Goal: Task Accomplishment & Management: Use online tool/utility

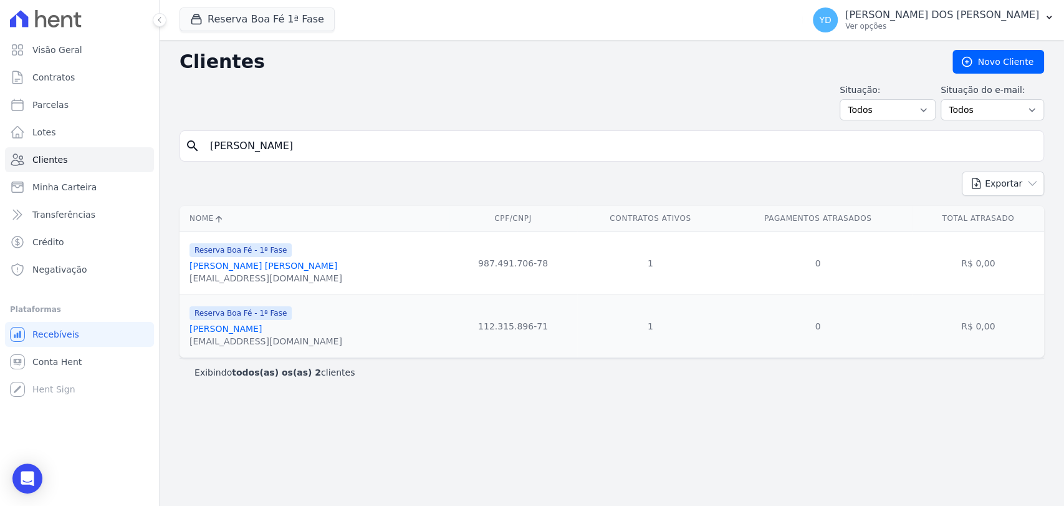
click at [115, 77] on link "Contratos" at bounding box center [79, 77] width 149 height 25
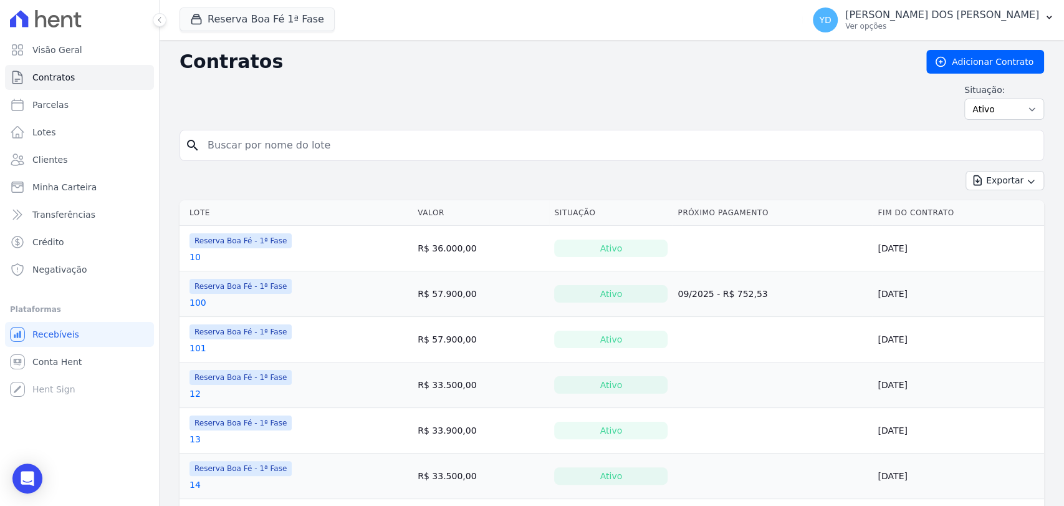
drag, startPoint x: 294, startPoint y: 161, endPoint x: 287, endPoint y: 151, distance: 11.8
click at [287, 151] on form "search" at bounding box center [612, 150] width 865 height 41
click at [287, 151] on input "search" at bounding box center [619, 145] width 839 height 25
click at [301, 147] on input "c" at bounding box center [619, 145] width 839 height 25
type input "c7"
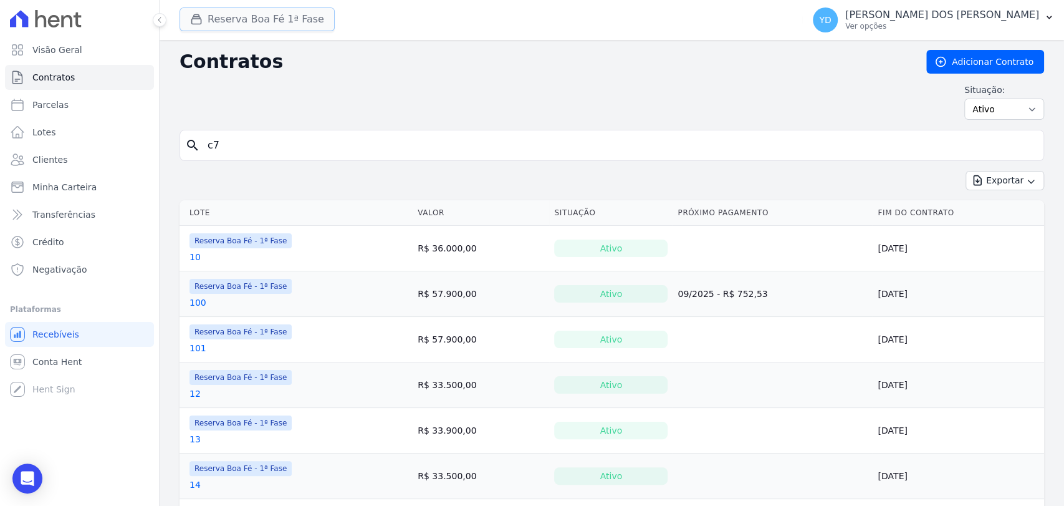
click at [264, 24] on button "Reserva Boa Fé 1ª Fase" at bounding box center [257, 19] width 155 height 24
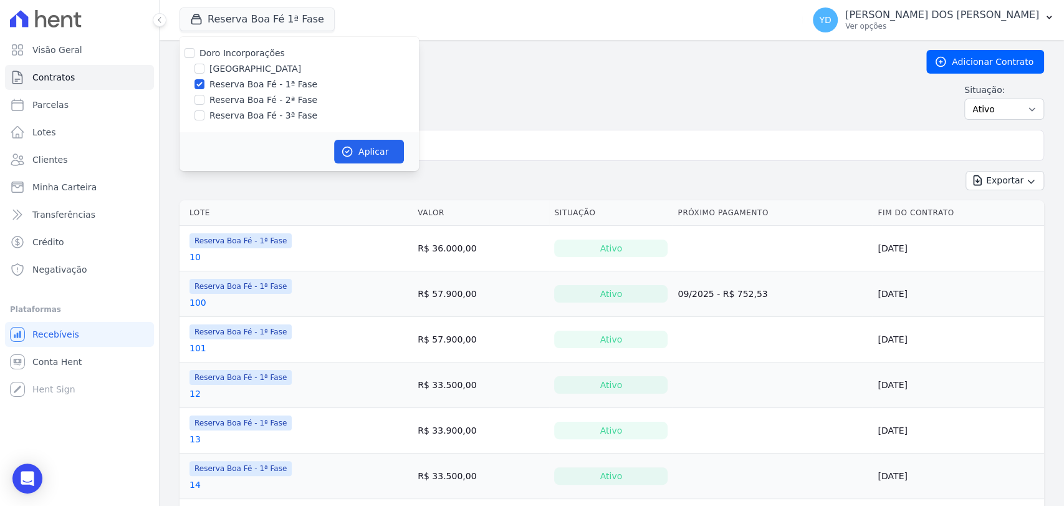
click at [280, 59] on div "Doro Incorporações" at bounding box center [299, 53] width 239 height 13
click at [274, 55] on label "Doro Incorporações" at bounding box center [242, 53] width 85 height 10
click at [195, 55] on input "Doro Incorporações" at bounding box center [190, 53] width 10 height 10
checkbox input "true"
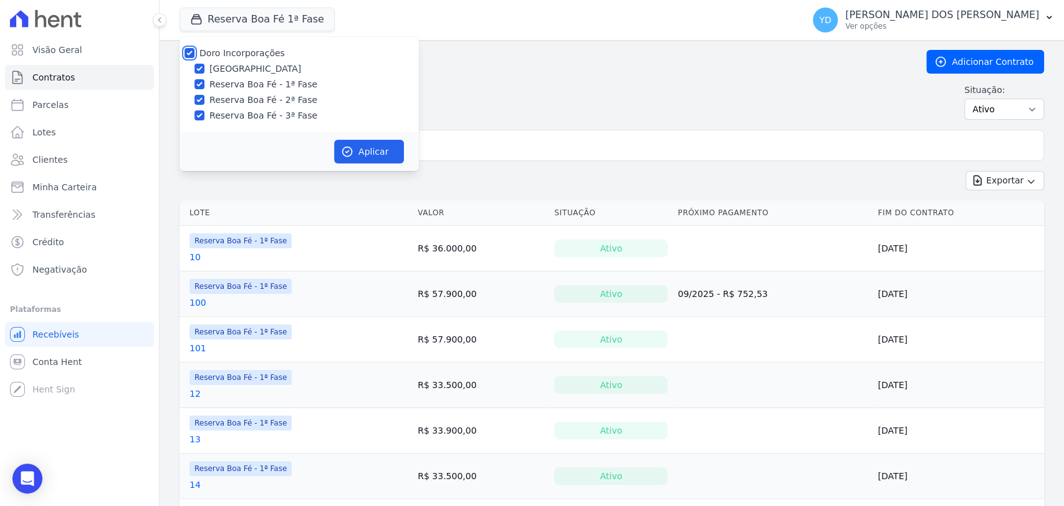
checkbox input "true"
drag, startPoint x: 354, startPoint y: 141, endPoint x: 359, endPoint y: 146, distance: 6.6
click at [357, 145] on button "Aplicar" at bounding box center [369, 152] width 70 height 24
click at [477, 142] on input "c7" at bounding box center [619, 145] width 839 height 25
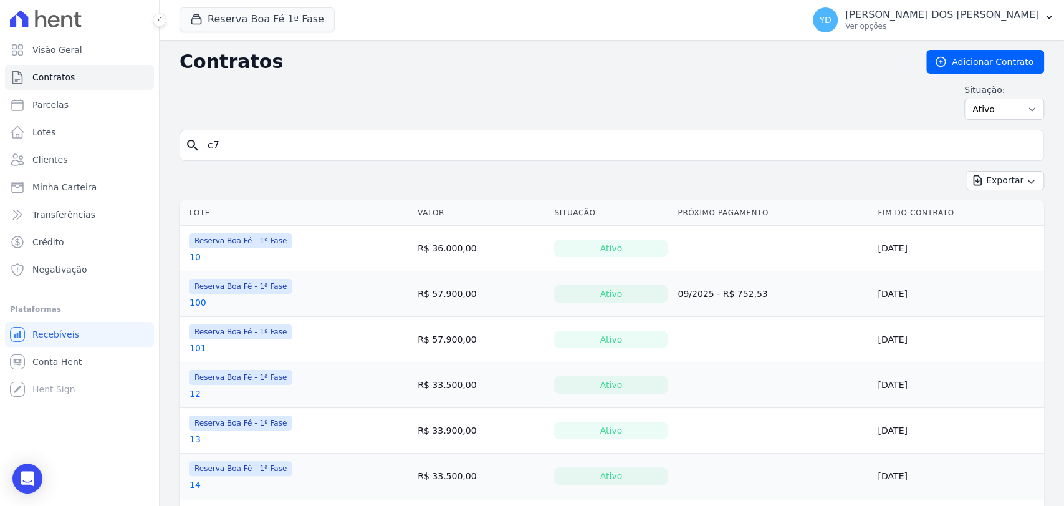
click at [477, 142] on input "c7" at bounding box center [619, 145] width 839 height 25
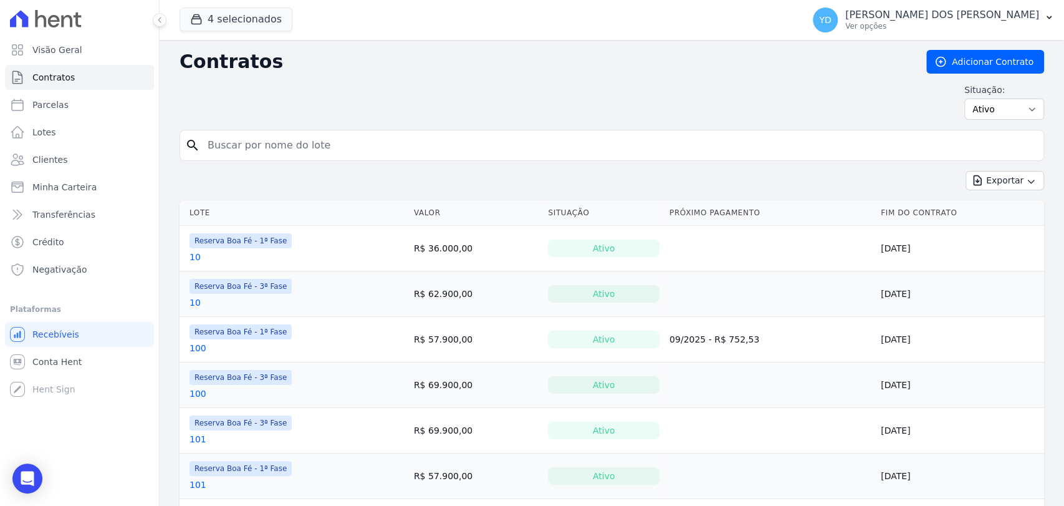
click at [477, 142] on input "search" at bounding box center [619, 145] width 839 height 25
type input "c7"
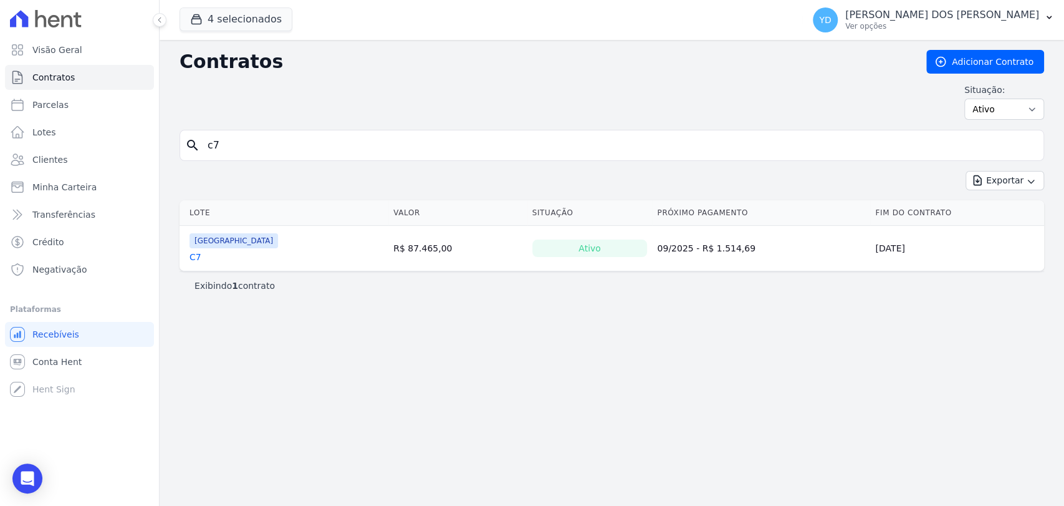
click at [193, 251] on link "C7" at bounding box center [196, 257] width 12 height 12
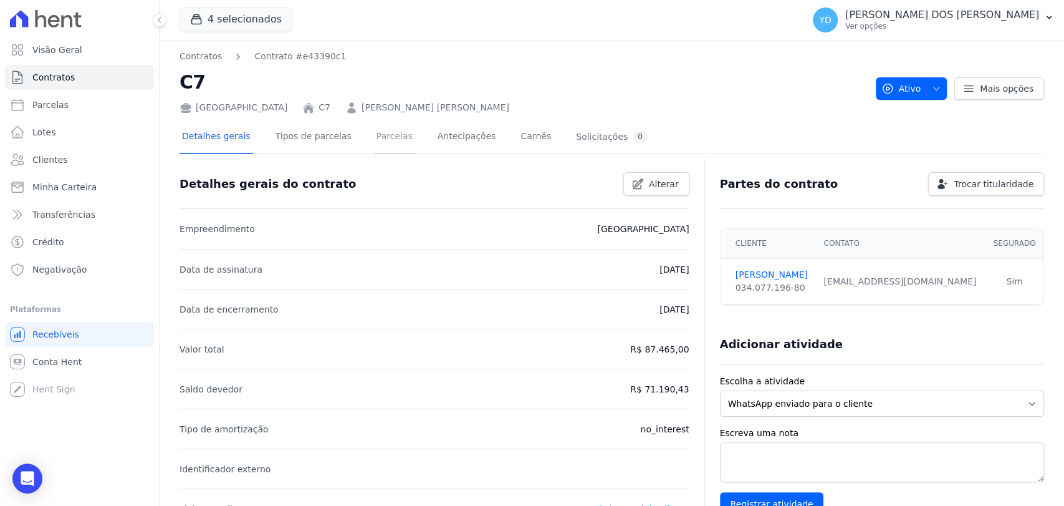
click at [375, 132] on link "Parcelas" at bounding box center [394, 137] width 41 height 33
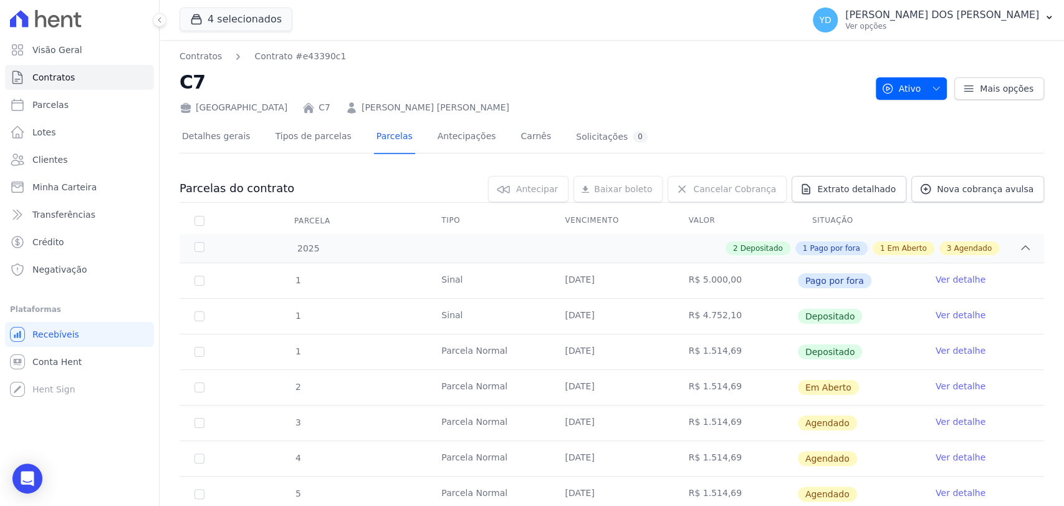
click at [951, 383] on link "Ver detalhe" at bounding box center [961, 386] width 50 height 12
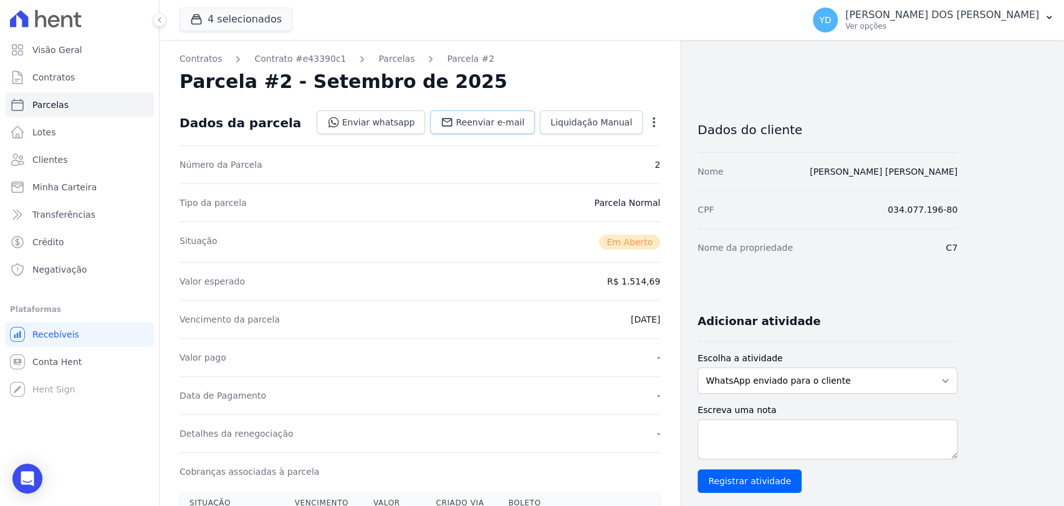
click at [498, 114] on link "Reenviar e-mail" at bounding box center [482, 122] width 105 height 24
click at [83, 79] on link "Contratos" at bounding box center [79, 77] width 149 height 25
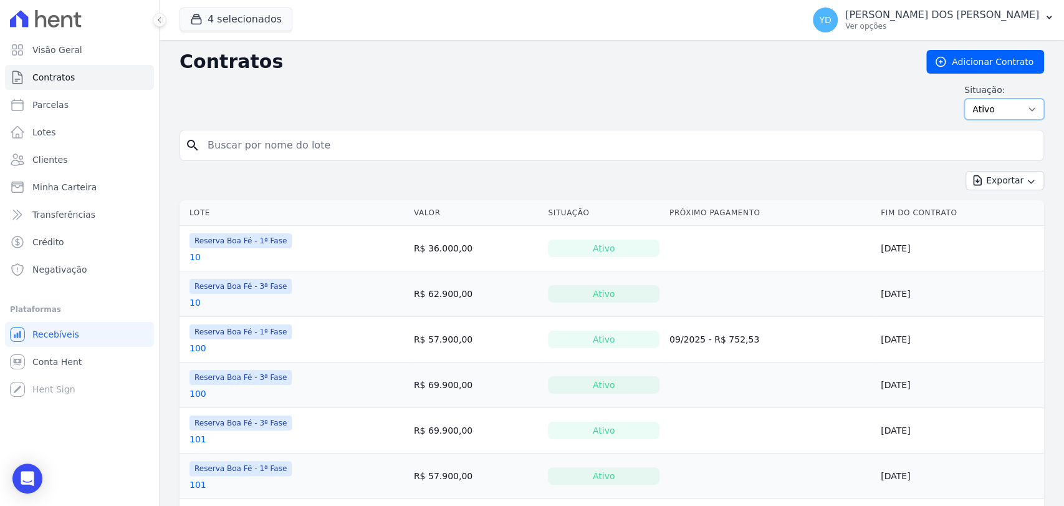
drag, startPoint x: 963, startPoint y: 104, endPoint x: 971, endPoint y: 112, distance: 11.5
click at [965, 104] on select "Ativo Todos Pausado Distratado Rascunho Expirado Encerrado" at bounding box center [1005, 109] width 80 height 21
click at [79, 145] on ul "Visão Geral Contratos Parcelas Lotes Clientes Minha Carteira Transferências Cré…" at bounding box center [79, 159] width 149 height 244
click at [79, 160] on link "Clientes" at bounding box center [79, 159] width 149 height 25
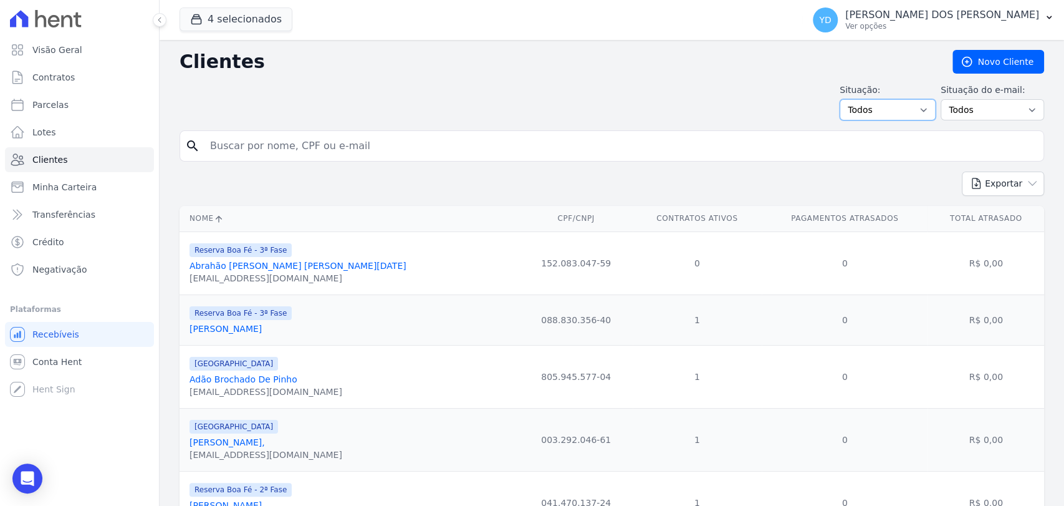
click at [908, 102] on select "Todos Adimplentes Inadimplentes" at bounding box center [888, 109] width 96 height 21
select select "overdue"
click at [843, 99] on select "Todos Adimplentes Inadimplentes" at bounding box center [888, 109] width 96 height 21
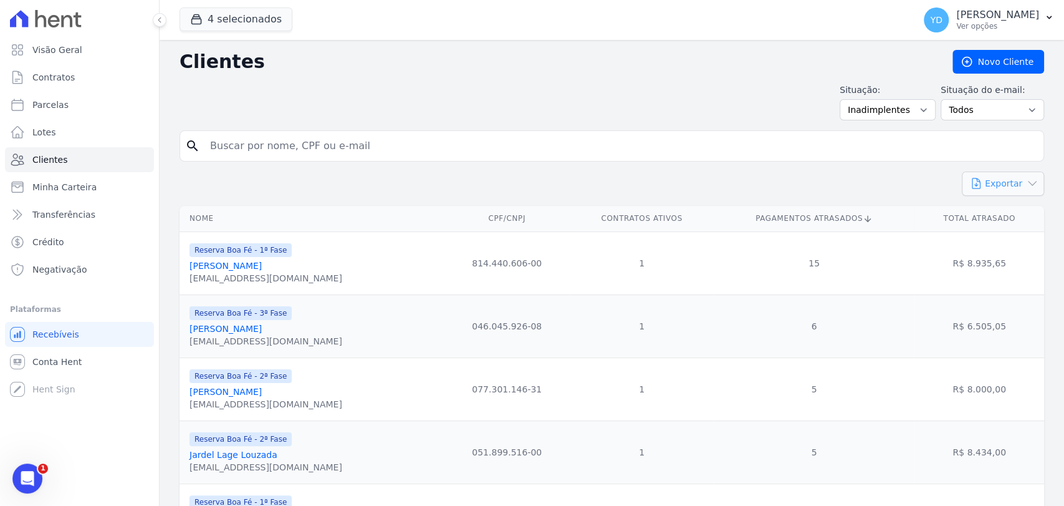
click at [985, 186] on button "Exportar" at bounding box center [1003, 183] width 82 height 24
click at [1005, 239] on span "CSV" at bounding box center [1013, 235] width 17 height 10
click at [331, 141] on input "search" at bounding box center [621, 145] width 836 height 25
type input "ANDRE"
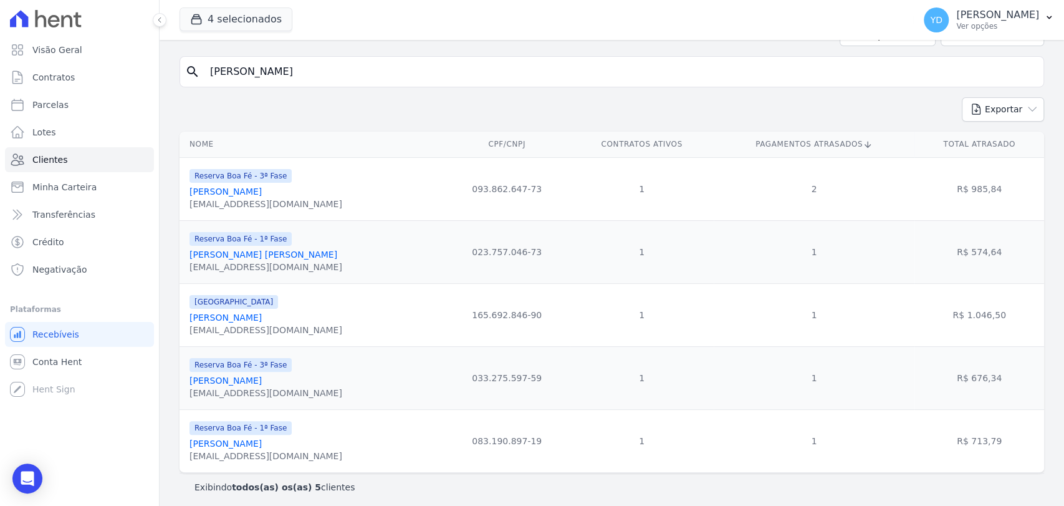
scroll to position [79, 0]
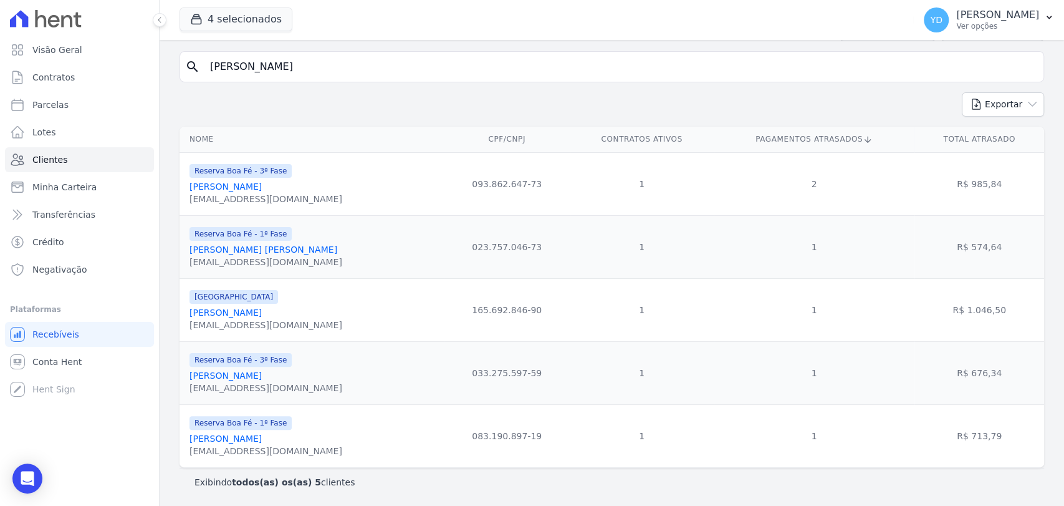
click at [286, 63] on input "ANDRE" at bounding box center [621, 66] width 836 height 25
type input "vanja"
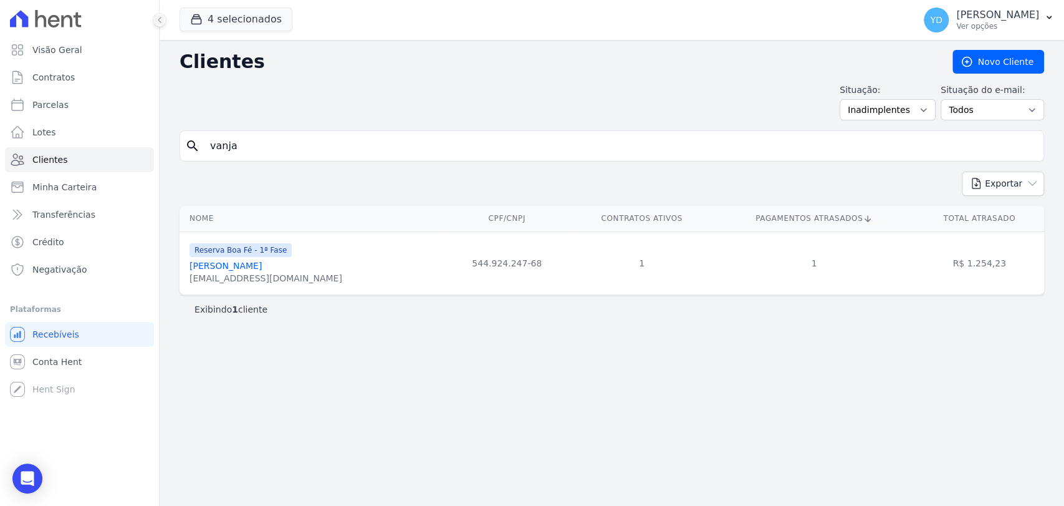
click at [239, 271] on link "Vanja Carla Da Silva" at bounding box center [226, 266] width 72 height 10
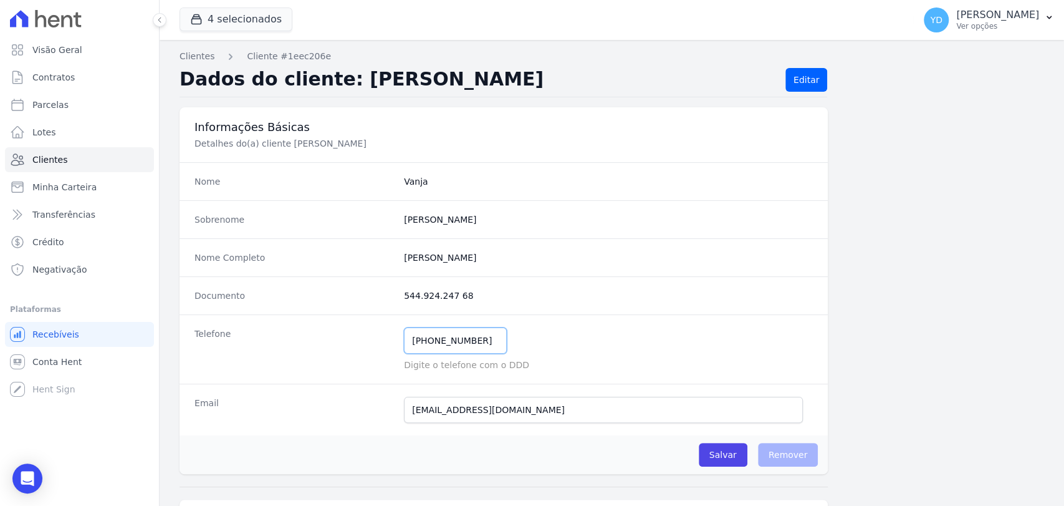
click at [484, 339] on input "(24) 99924-2741" at bounding box center [455, 340] width 103 height 26
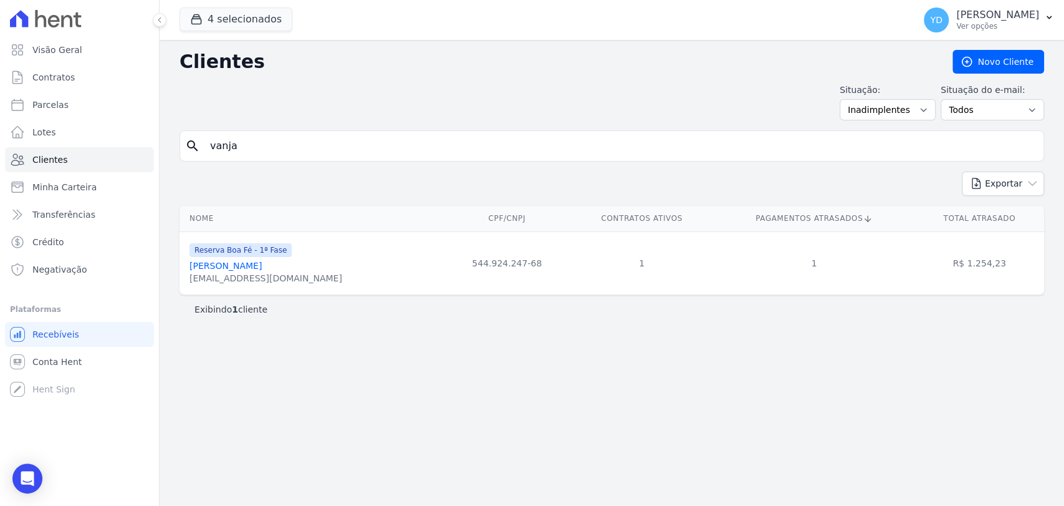
click at [291, 151] on input "vanja" at bounding box center [621, 145] width 836 height 25
type input "josiane"
click at [291, 148] on input "josiane" at bounding box center [621, 145] width 836 height 25
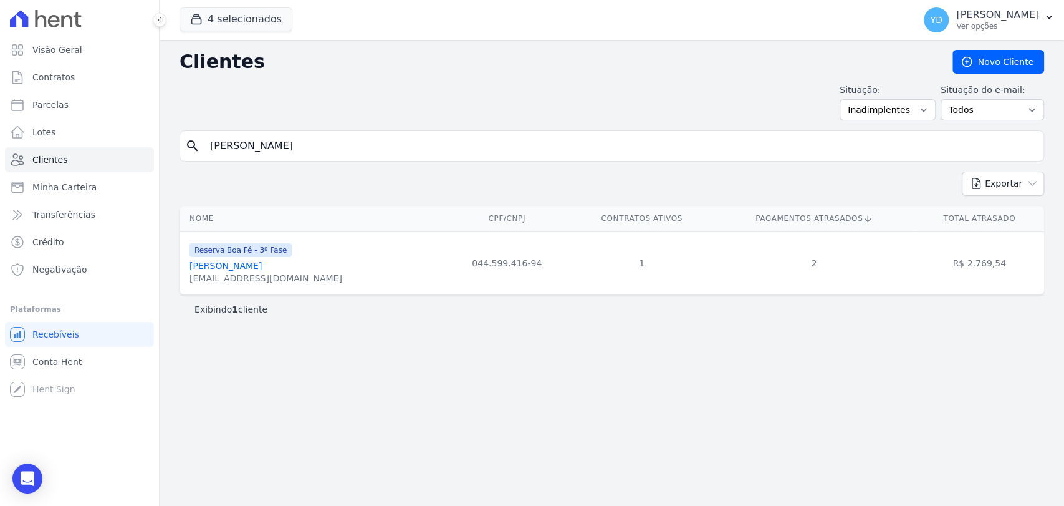
type input "lucianna"
click at [292, 154] on input "lucianna" at bounding box center [621, 145] width 836 height 25
type input "rafael"
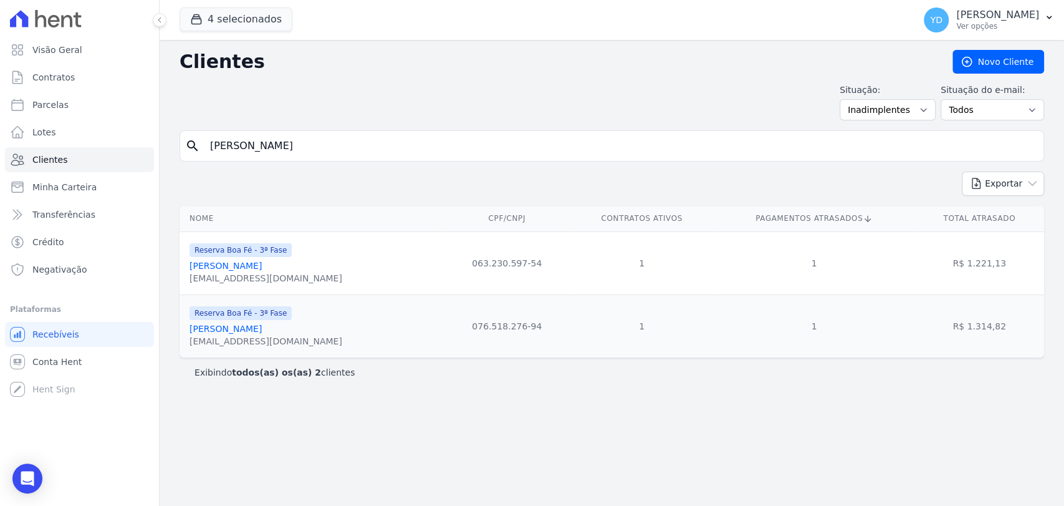
drag, startPoint x: 308, startPoint y: 332, endPoint x: 335, endPoint y: 336, distance: 27.1
click at [334, 340] on div "Reserva Boa Fé - 3ª Fase Rafael Vinicius Dos Reis Rodrigues rodrigues.rafael.en…" at bounding box center [314, 326] width 249 height 42
click at [340, 140] on input "rafael" at bounding box center [621, 145] width 836 height 25
type input "maria"
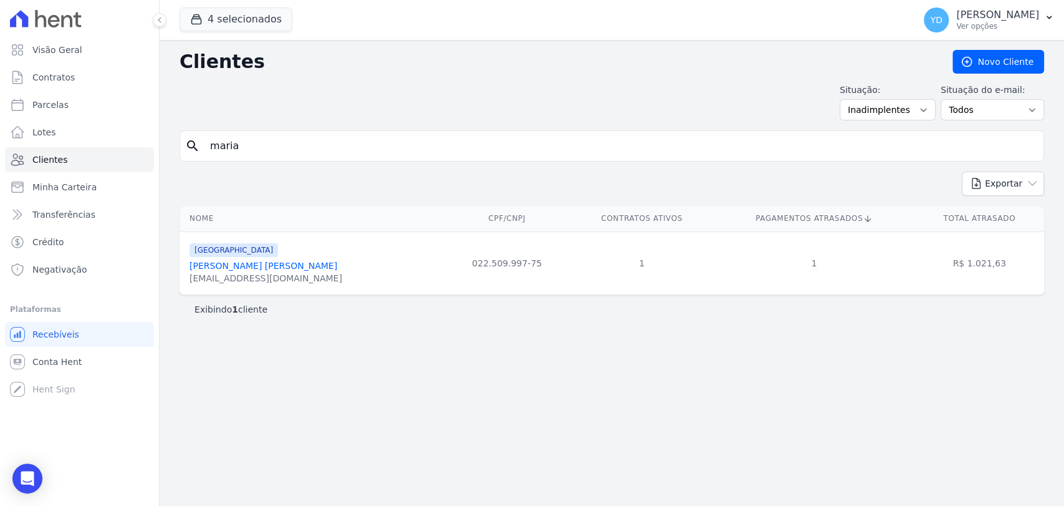
click at [273, 151] on input "maria" at bounding box center [621, 145] width 836 height 25
type input "ingrid"
click at [258, 148] on input "ingrid" at bounding box center [621, 145] width 836 height 25
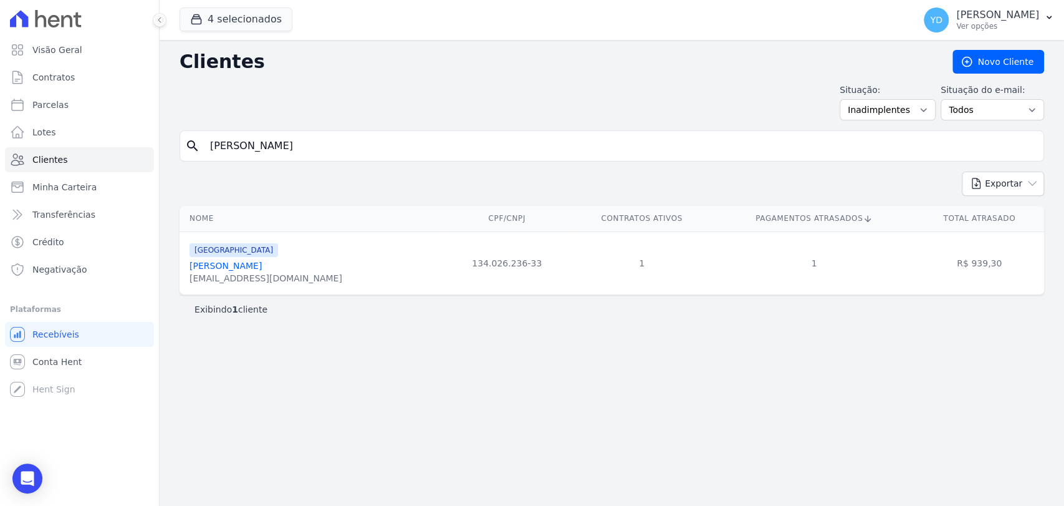
click at [216, 152] on input "ingrid" at bounding box center [621, 145] width 836 height 25
paste input "[PERSON_NAME]"
click at [216, 152] on input "[PERSON_NAME]" at bounding box center [621, 145] width 836 height 25
type input "[PERSON_NAME]"
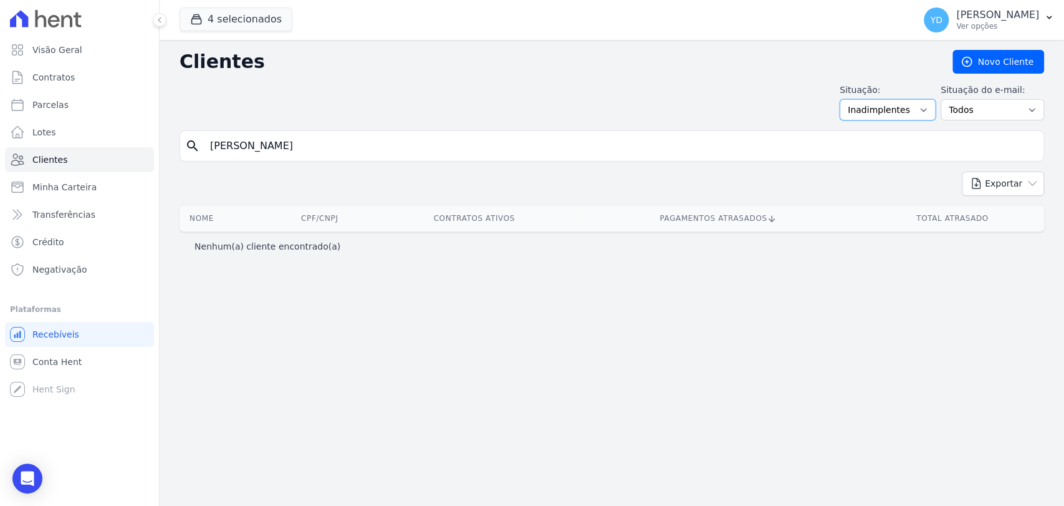
click at [897, 105] on select "Todos Adimplentes Inadimplentes" at bounding box center [888, 109] width 96 height 21
select select "all"
click at [854, 99] on select "Todos Adimplentes Inadimplentes" at bounding box center [888, 109] width 96 height 21
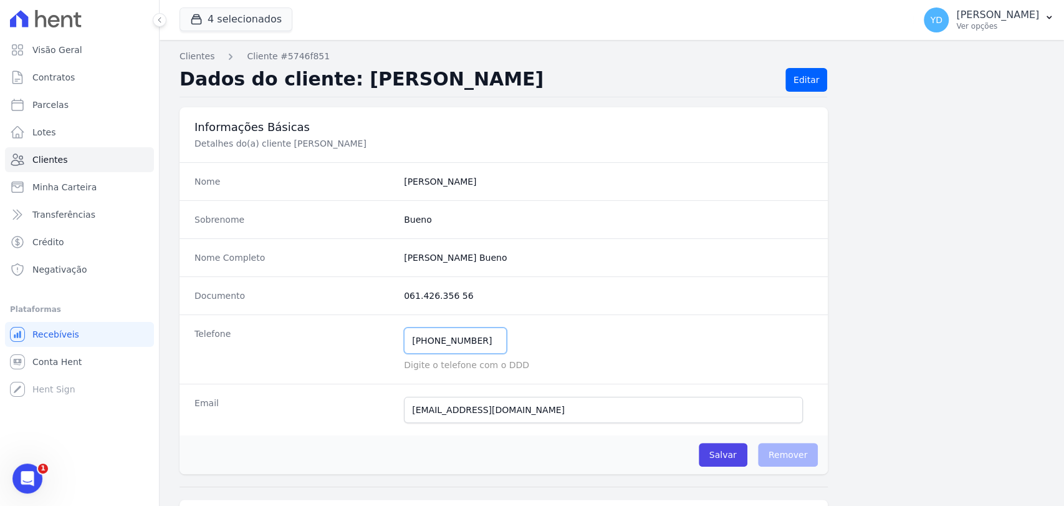
click at [410, 345] on input "(32) 99150-2881" at bounding box center [455, 340] width 103 height 26
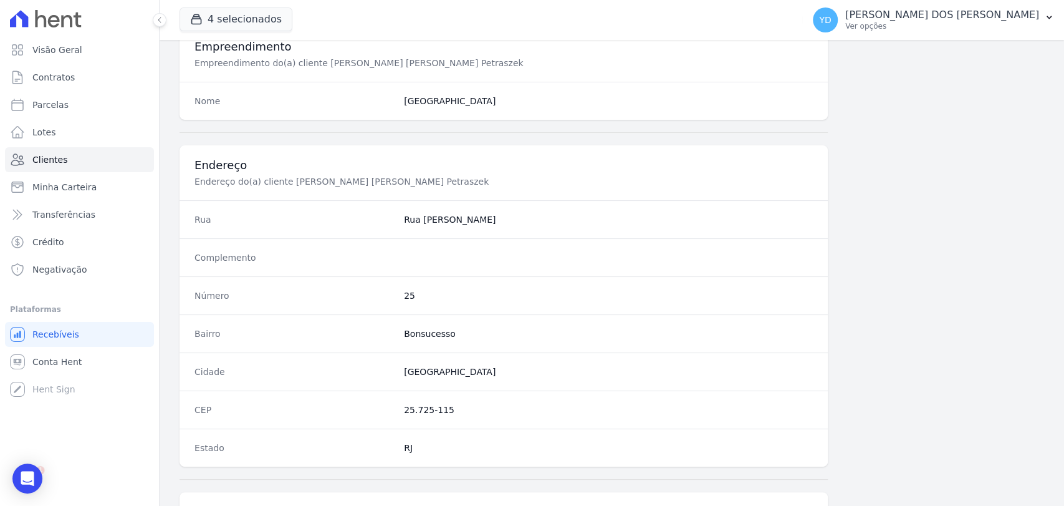
scroll to position [624, 0]
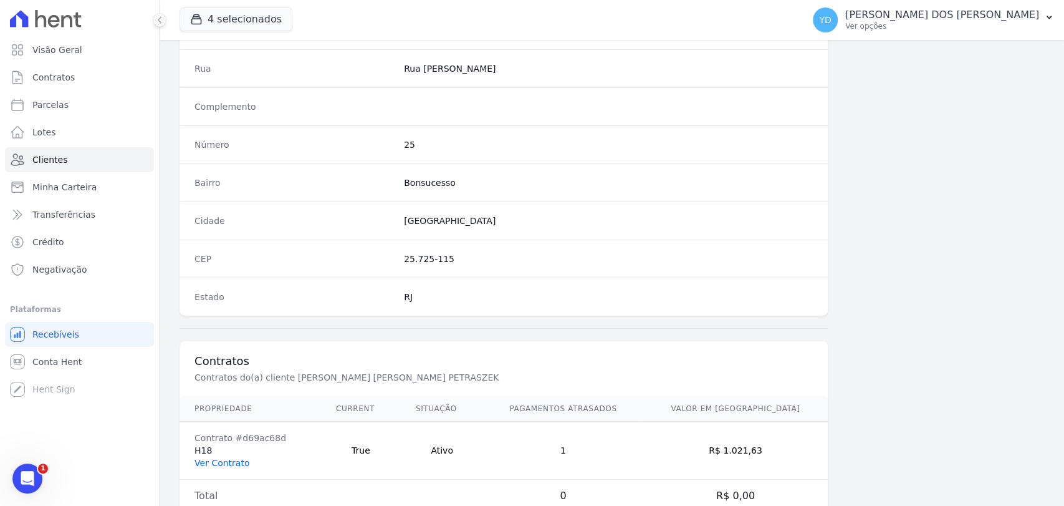
click at [239, 458] on link "Ver Contrato" at bounding box center [222, 463] width 55 height 10
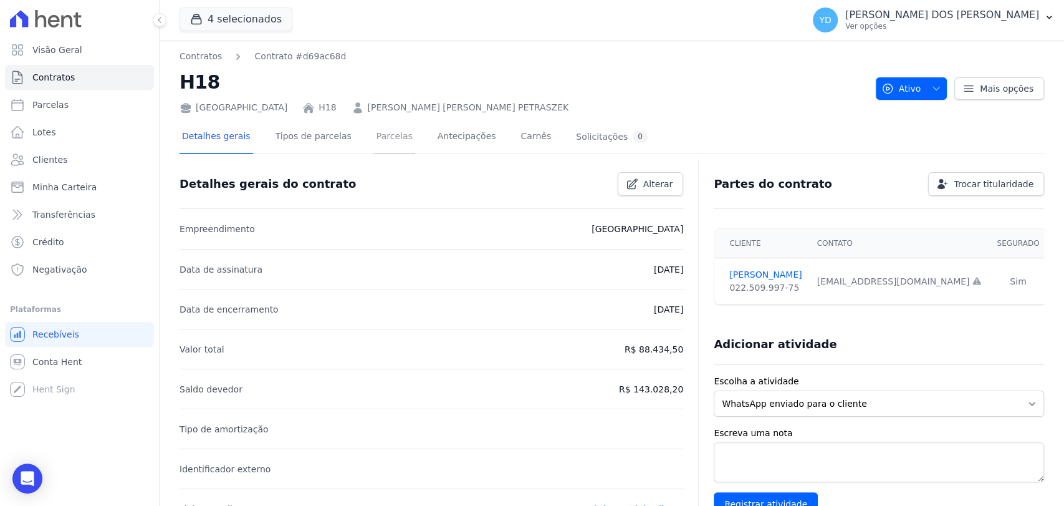
click at [374, 145] on link "Parcelas" at bounding box center [394, 137] width 41 height 33
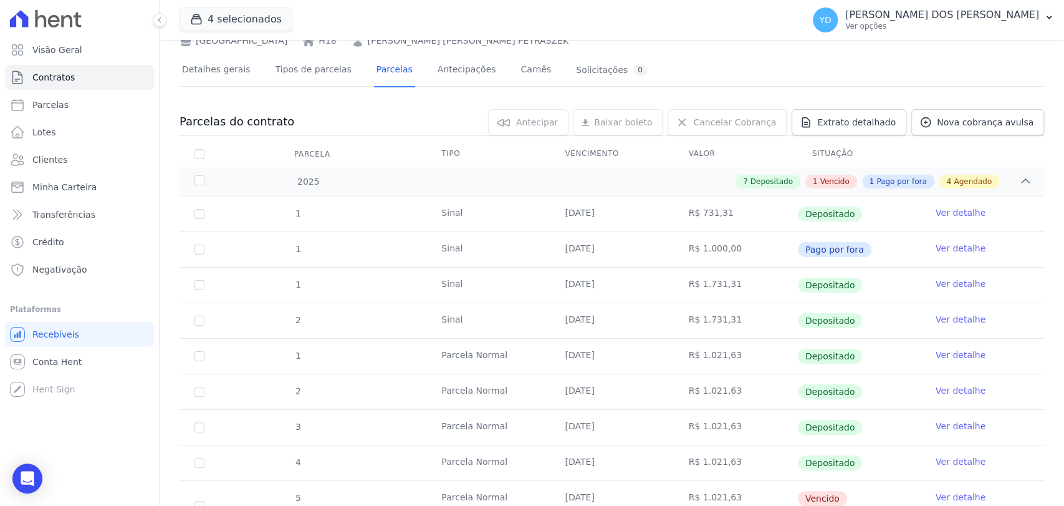
scroll to position [208, 0]
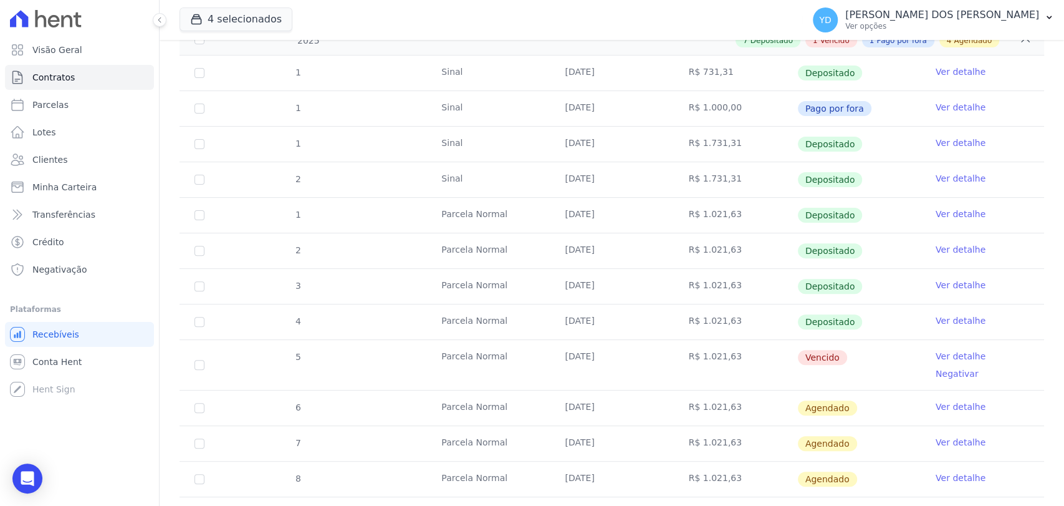
click at [943, 355] on link "Ver detalhe" at bounding box center [961, 356] width 50 height 12
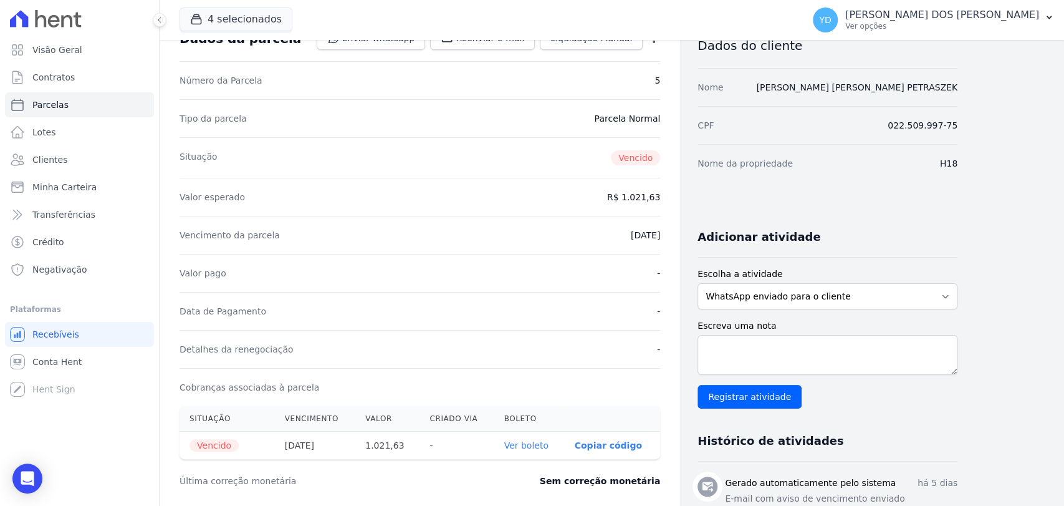
scroll to position [277, 0]
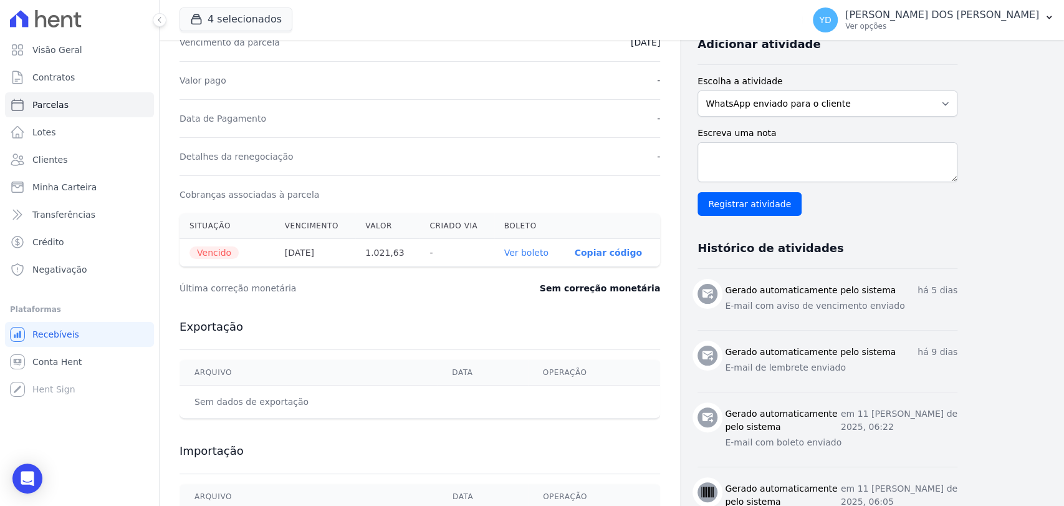
click at [529, 252] on link "Ver boleto" at bounding box center [526, 253] width 44 height 10
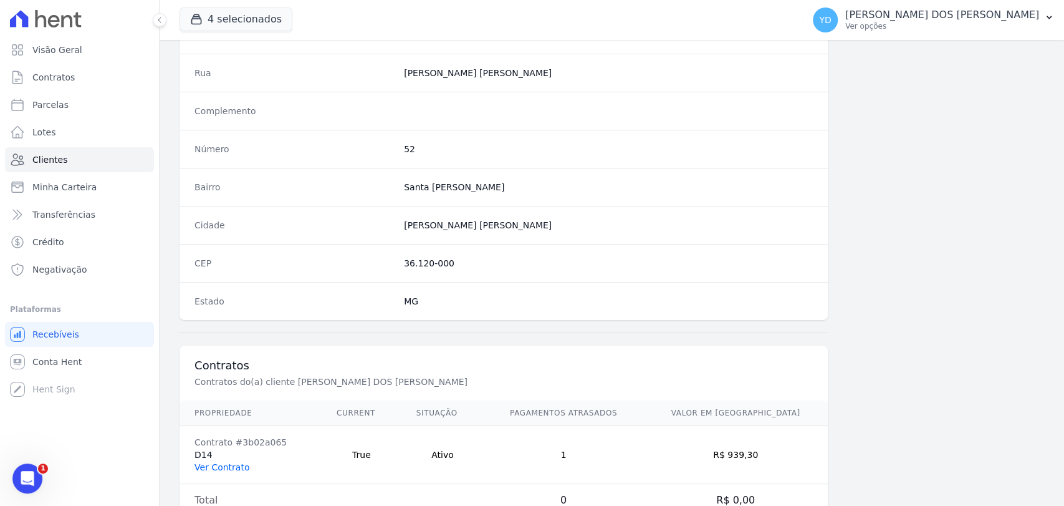
scroll to position [658, 0]
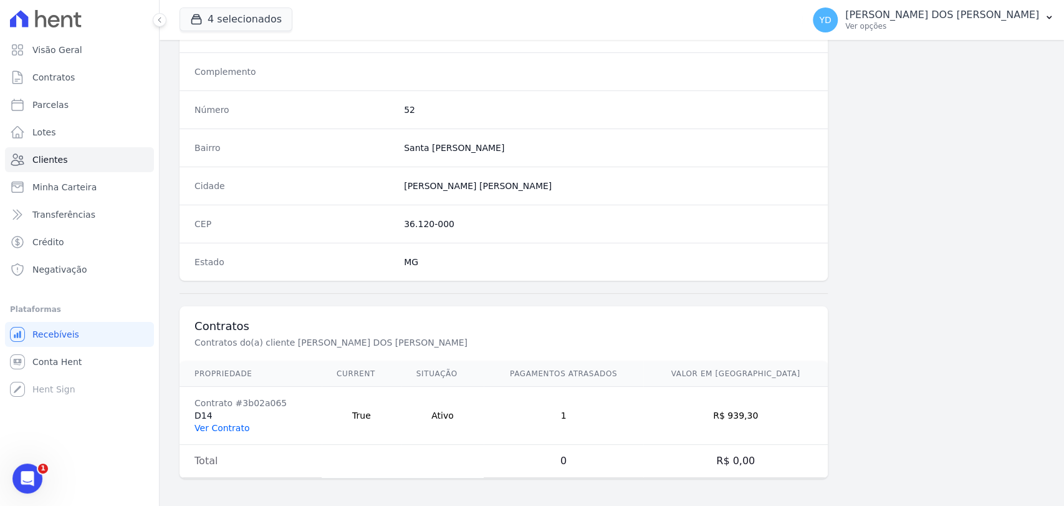
click at [213, 431] on td "Contrato #3b02a065 D14 Ver Contrato" at bounding box center [251, 416] width 142 height 58
click at [218, 423] on link "Ver Contrato" at bounding box center [222, 428] width 55 height 10
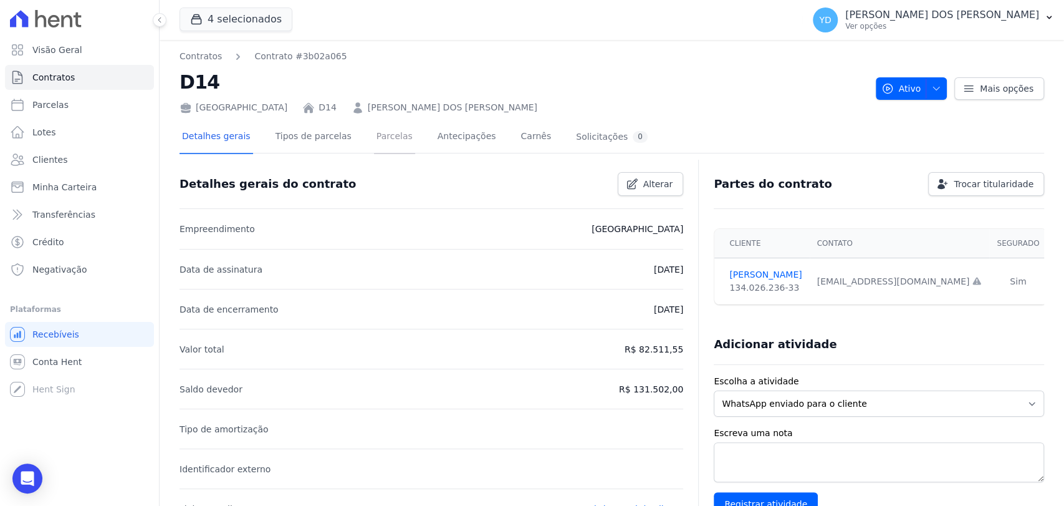
click at [383, 139] on link "Parcelas" at bounding box center [394, 137] width 41 height 33
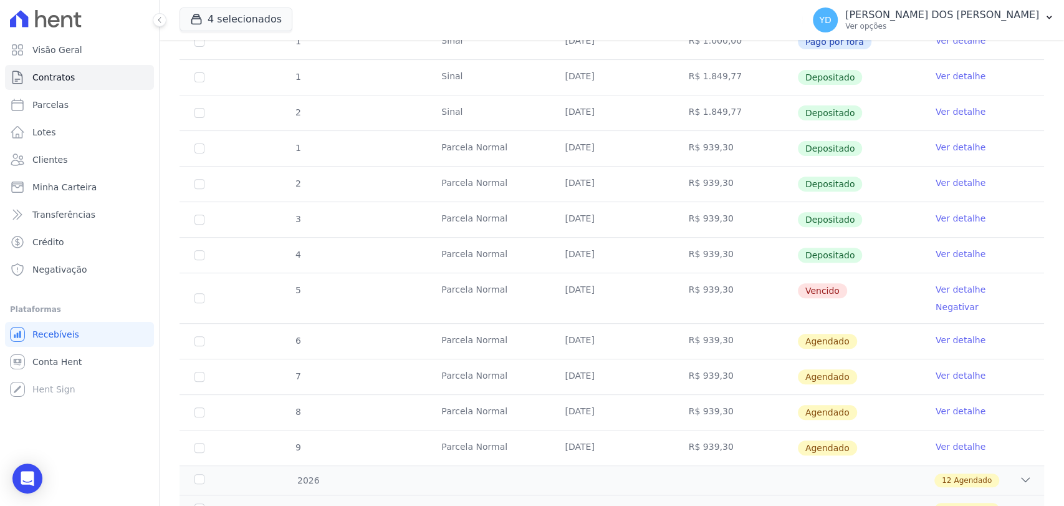
scroll to position [277, 0]
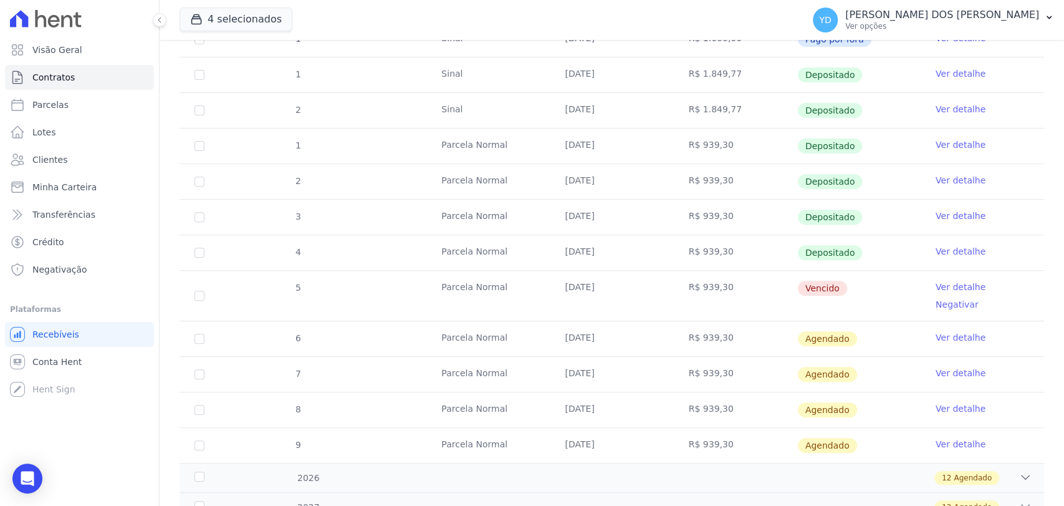
click at [944, 284] on link "Ver detalhe" at bounding box center [961, 287] width 50 height 12
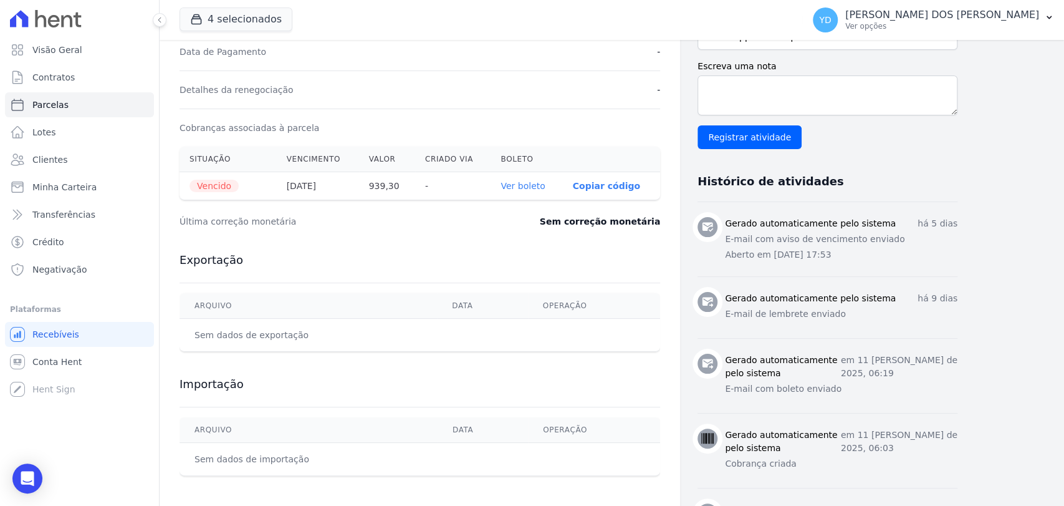
scroll to position [346, 0]
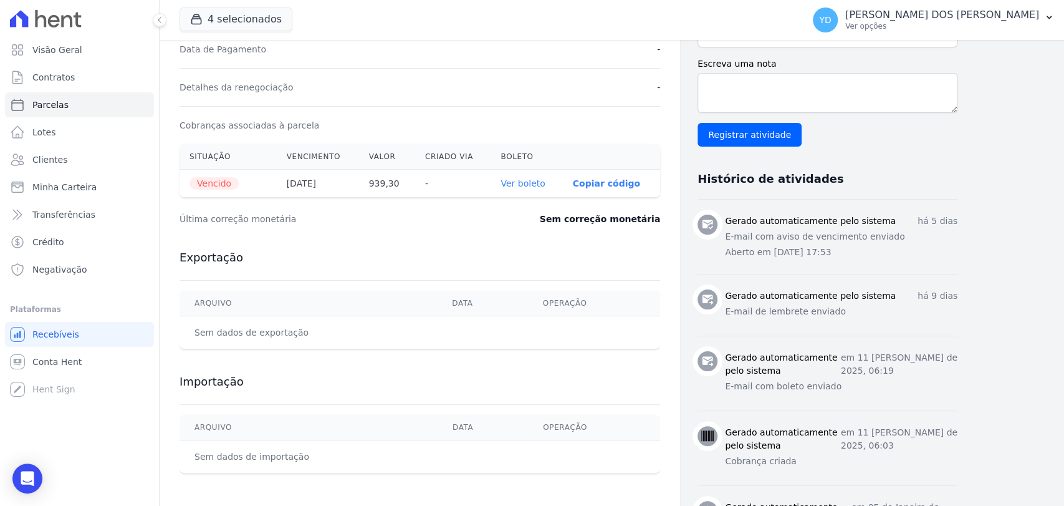
click at [524, 178] on link "Ver boleto" at bounding box center [523, 183] width 44 height 10
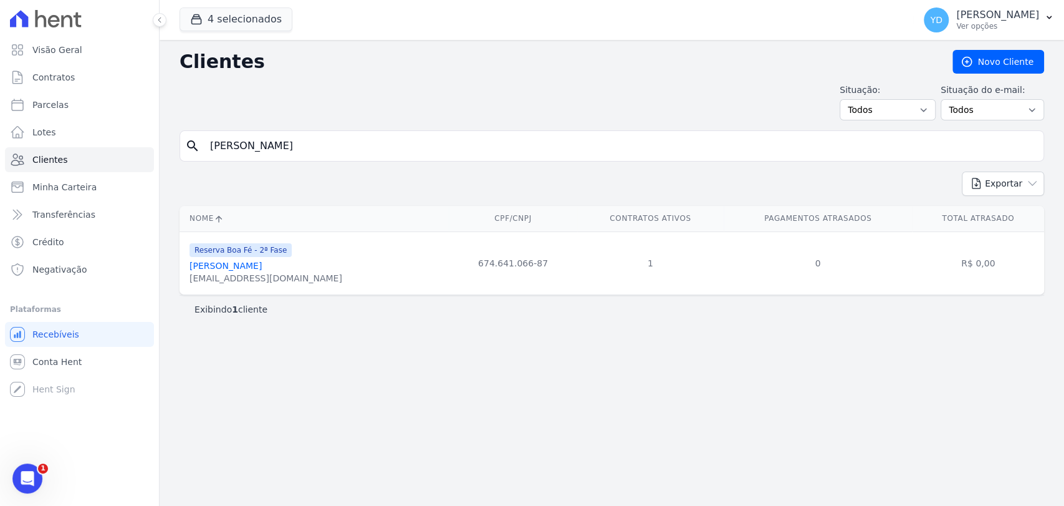
click at [259, 270] on link "[PERSON_NAME]" at bounding box center [226, 266] width 72 height 10
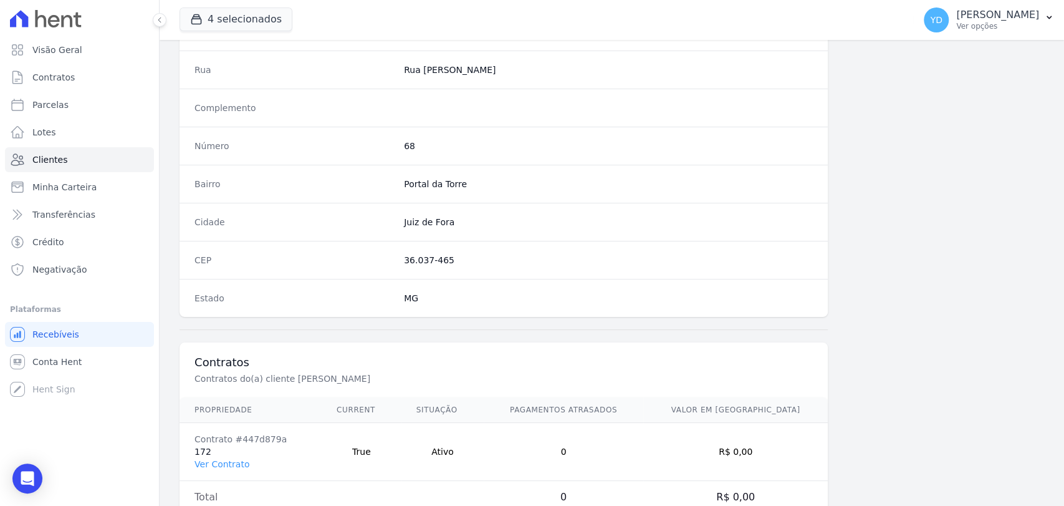
scroll to position [658, 0]
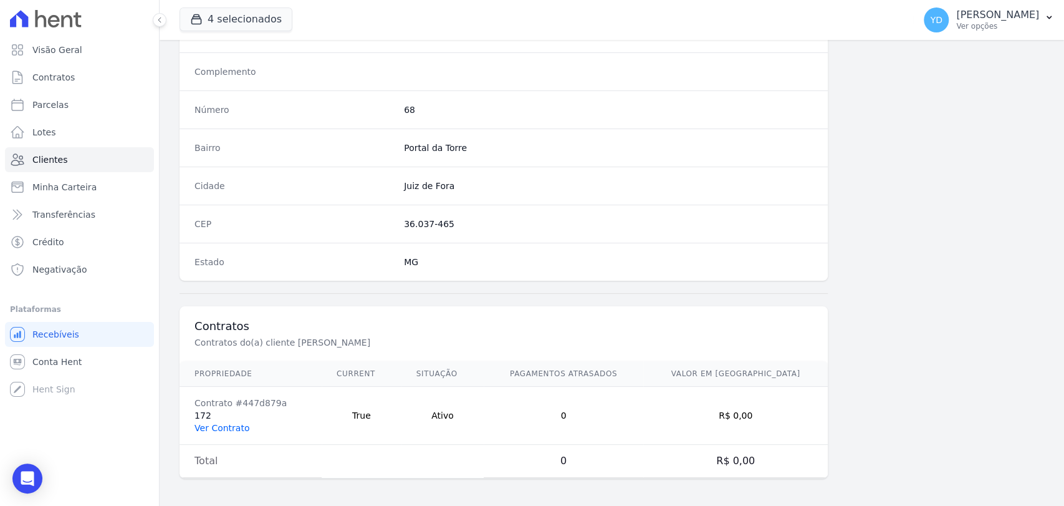
click at [223, 424] on link "Ver Contrato" at bounding box center [222, 428] width 55 height 10
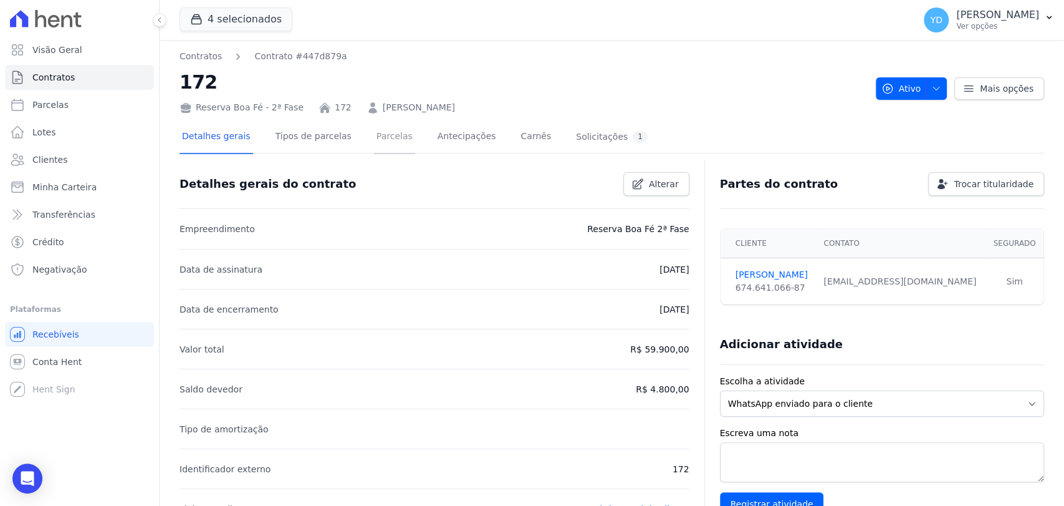
click at [375, 147] on link "Parcelas" at bounding box center [394, 137] width 41 height 33
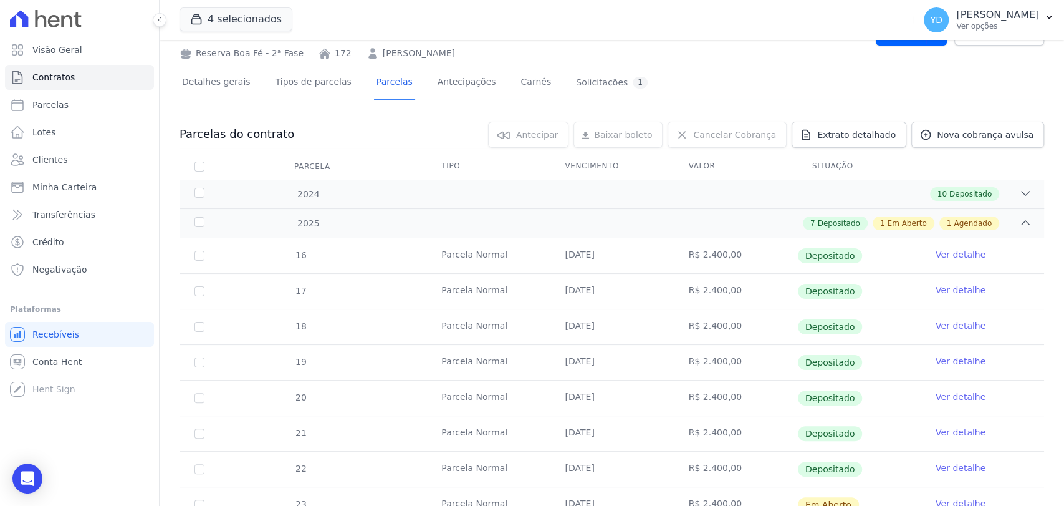
scroll to position [142, 0]
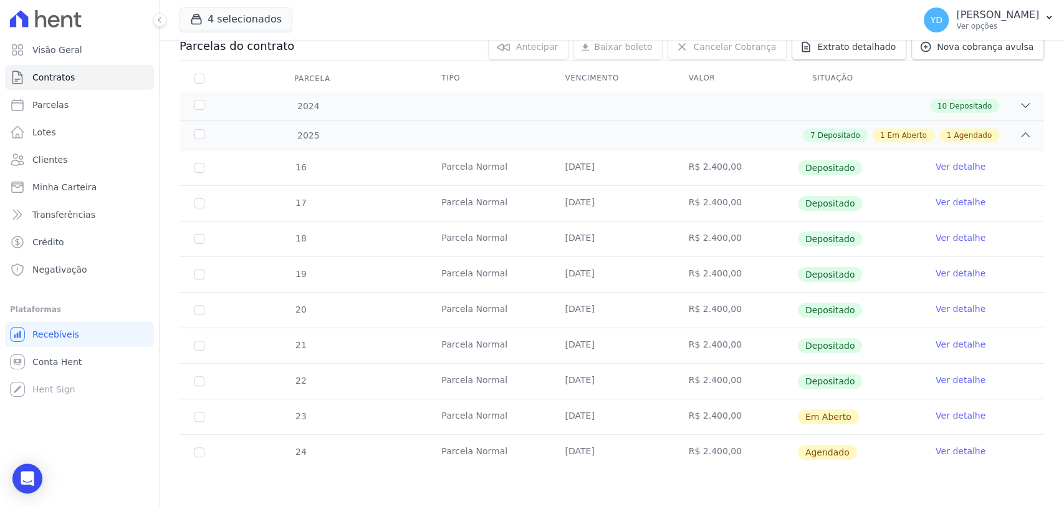
click at [941, 413] on link "Ver detalhe" at bounding box center [961, 415] width 50 height 12
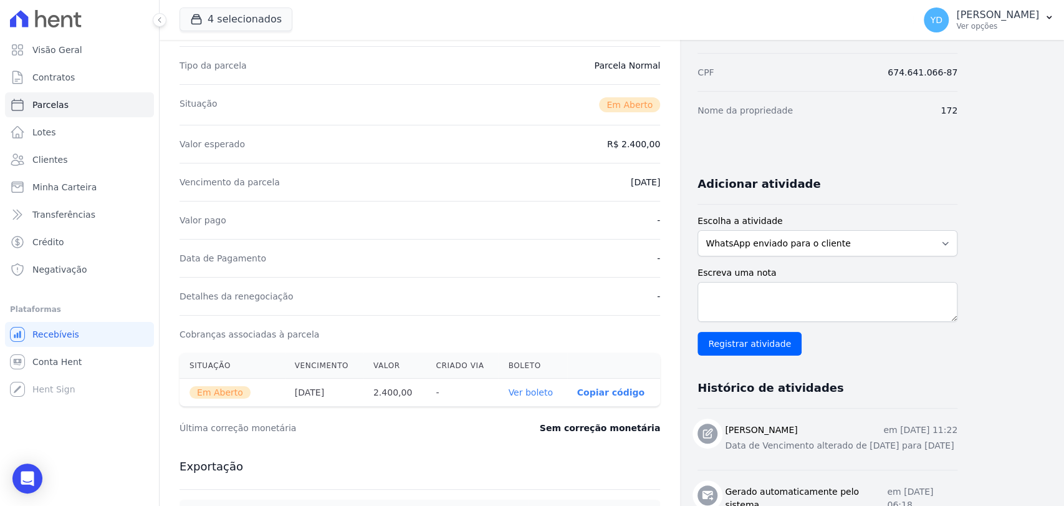
scroll to position [138, 0]
click at [537, 390] on link "Ver boleto" at bounding box center [530, 391] width 44 height 10
click at [108, 167] on link "Clientes" at bounding box center [79, 159] width 149 height 25
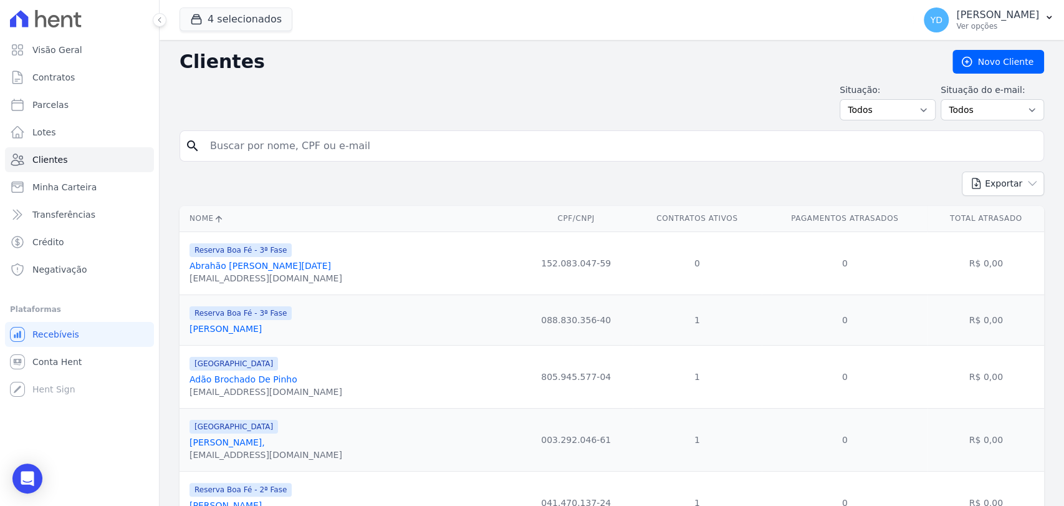
click at [261, 138] on input "search" at bounding box center [621, 145] width 836 height 25
type input "[DEMOGRAPHIC_DATA]"
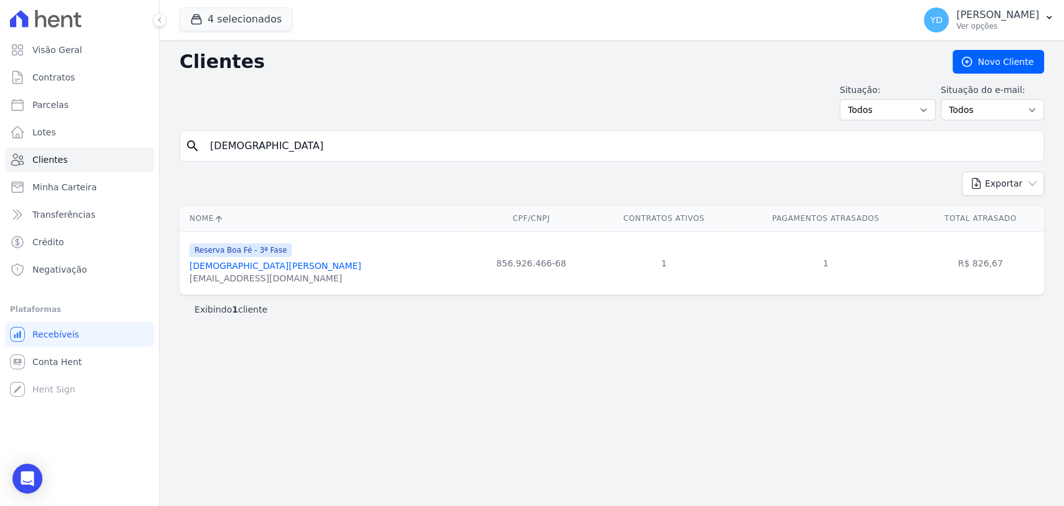
click at [264, 266] on link "[DEMOGRAPHIC_DATA][PERSON_NAME]" at bounding box center [275, 266] width 171 height 10
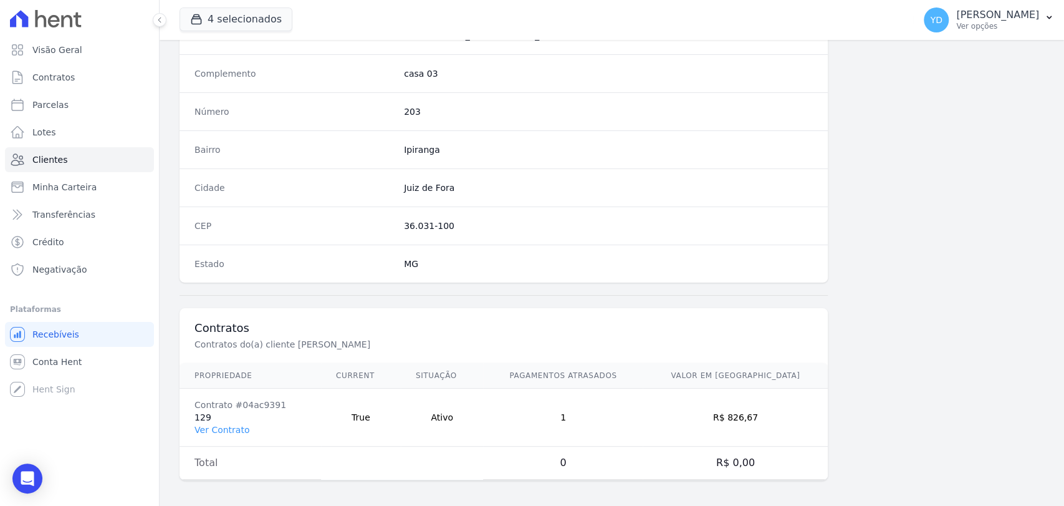
scroll to position [658, 0]
click at [239, 425] on link "Ver Contrato" at bounding box center [222, 428] width 55 height 10
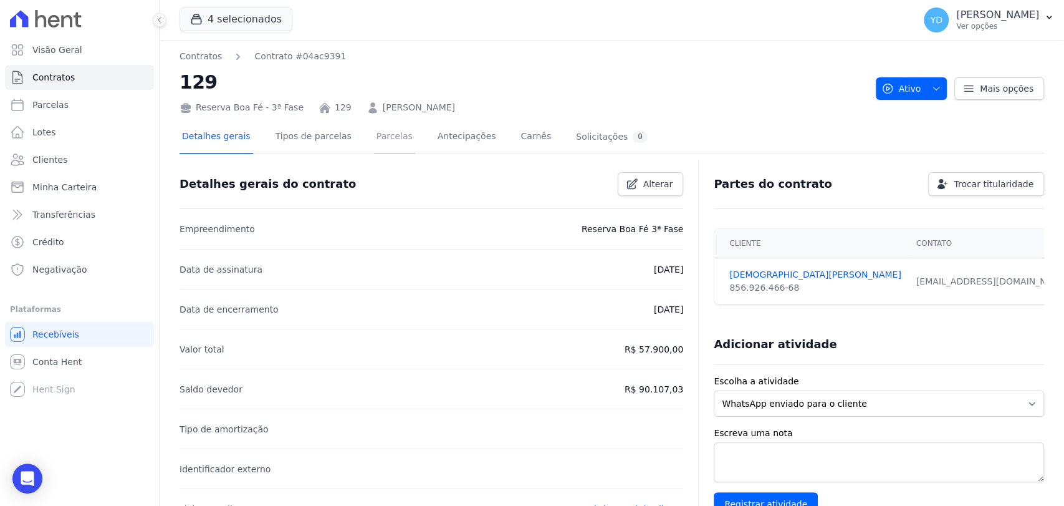
click at [386, 152] on link "Parcelas" at bounding box center [394, 137] width 41 height 33
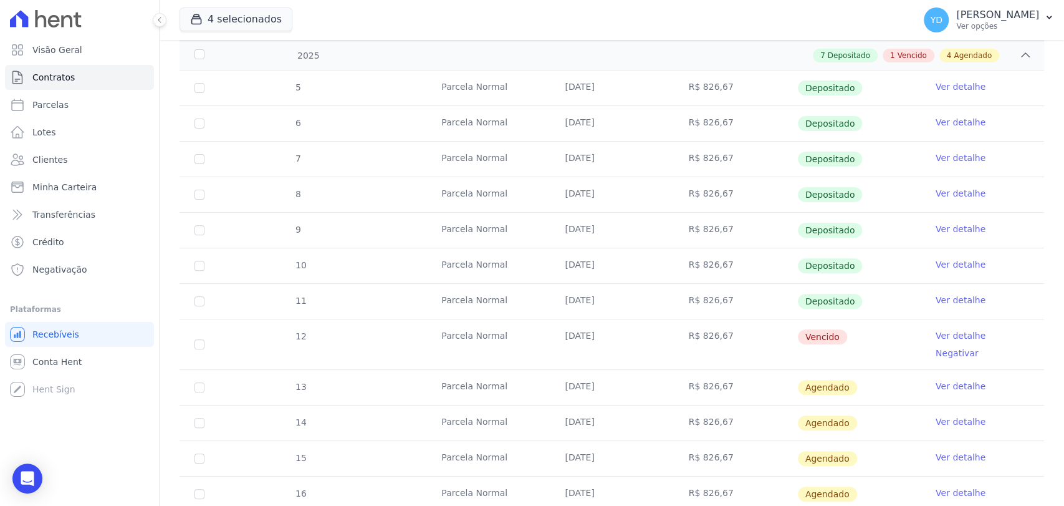
scroll to position [346, 0]
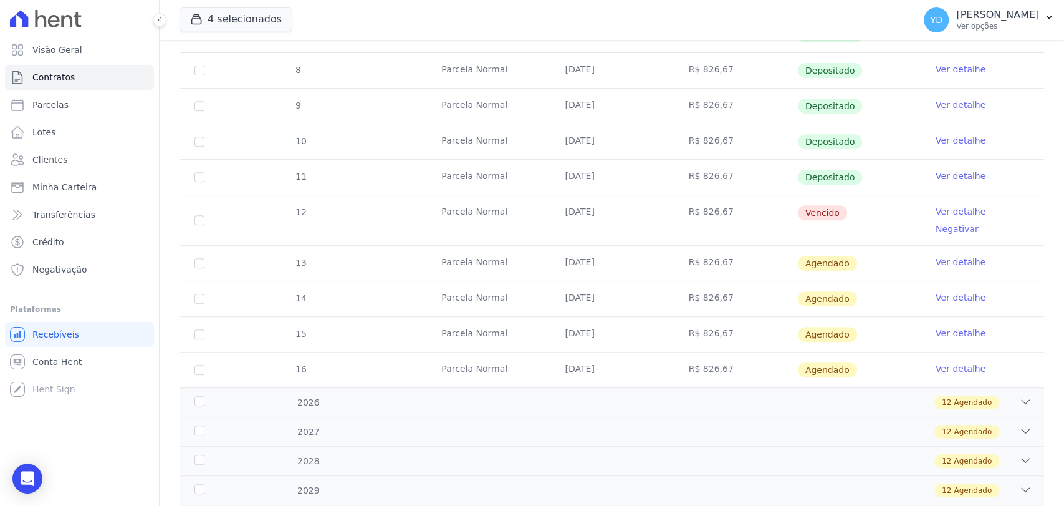
click at [938, 213] on link "Ver detalhe" at bounding box center [961, 211] width 50 height 12
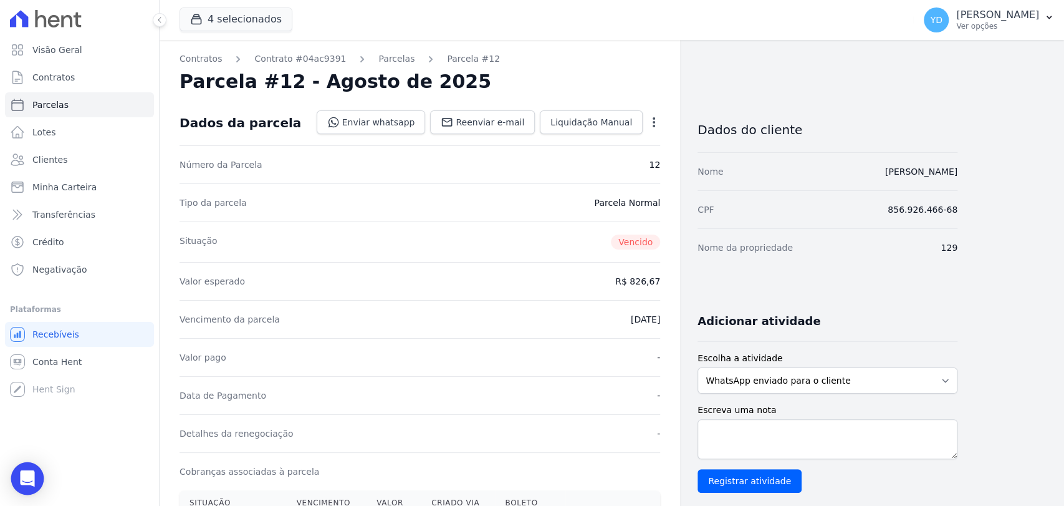
click at [30, 471] on icon "Open Intercom Messenger" at bounding box center [27, 478] width 14 height 16
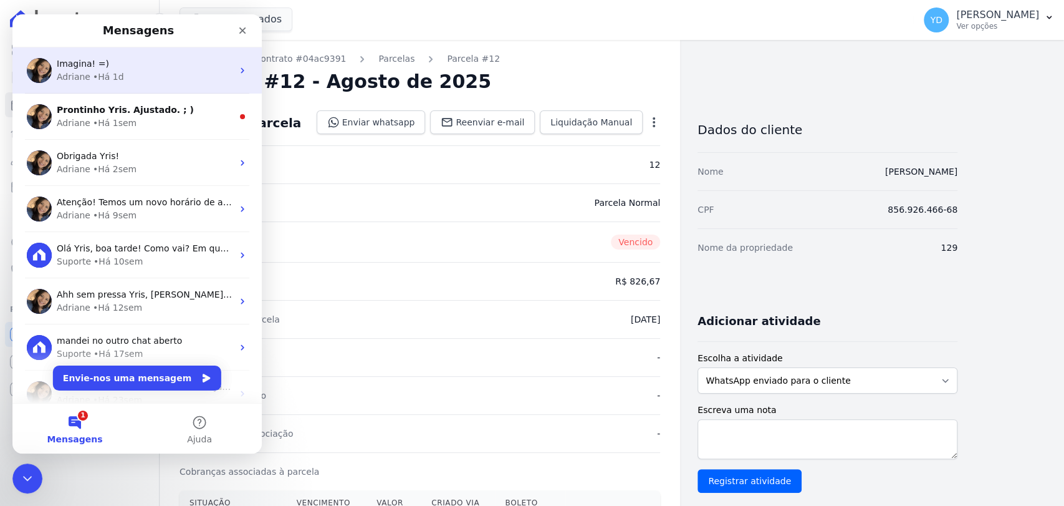
click at [172, 71] on div "Adriane • Há 1d" at bounding box center [145, 76] width 176 height 13
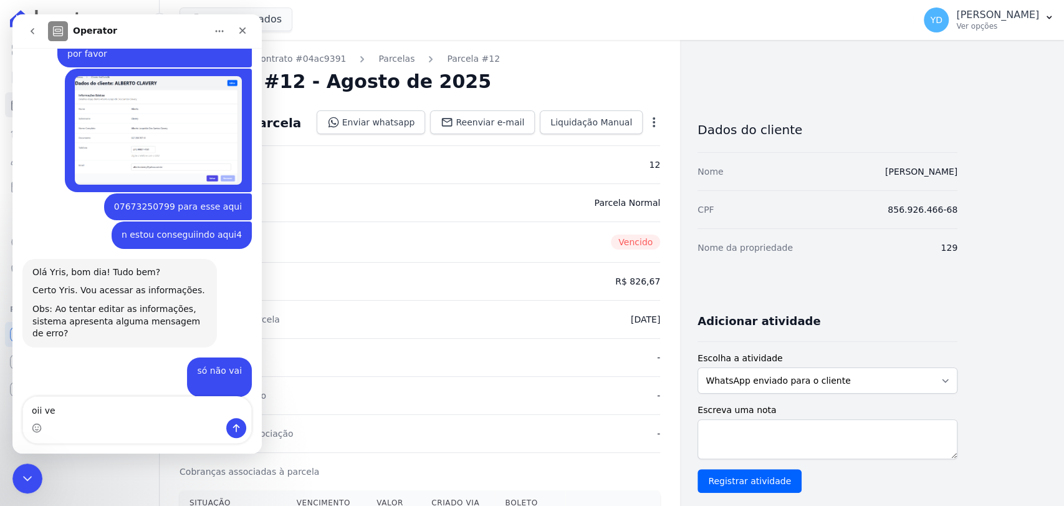
scroll to position [10750, 0]
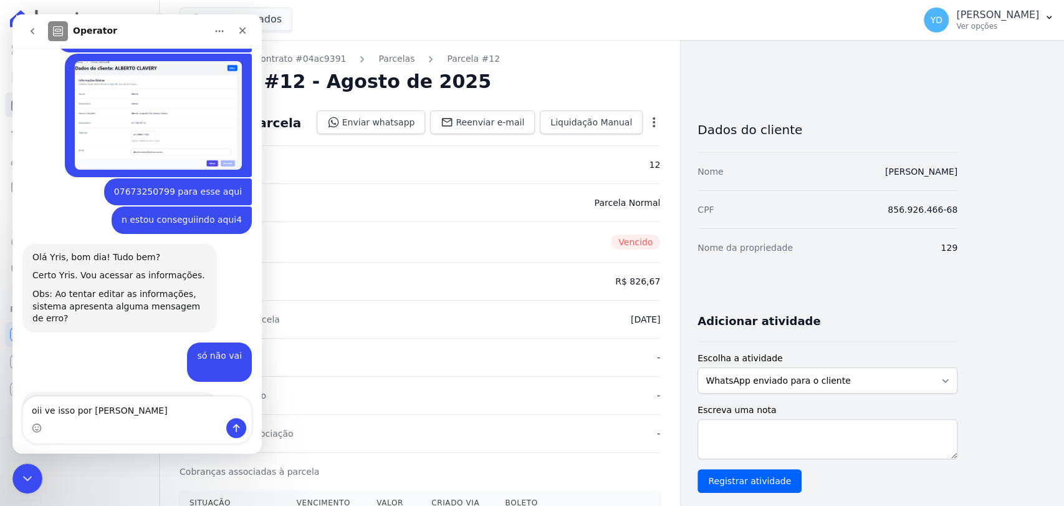
type textarea "oii ve isso por favor"
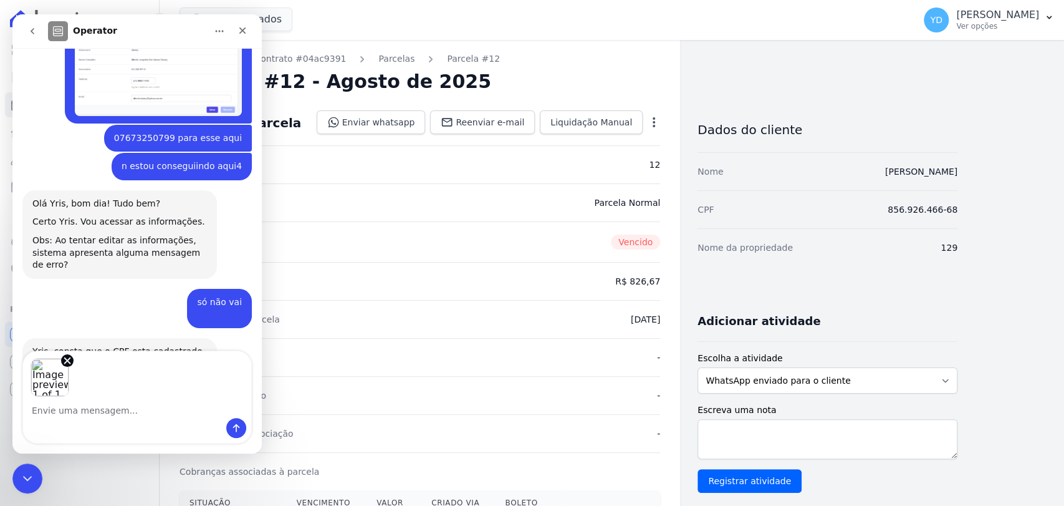
scroll to position [10849, 0]
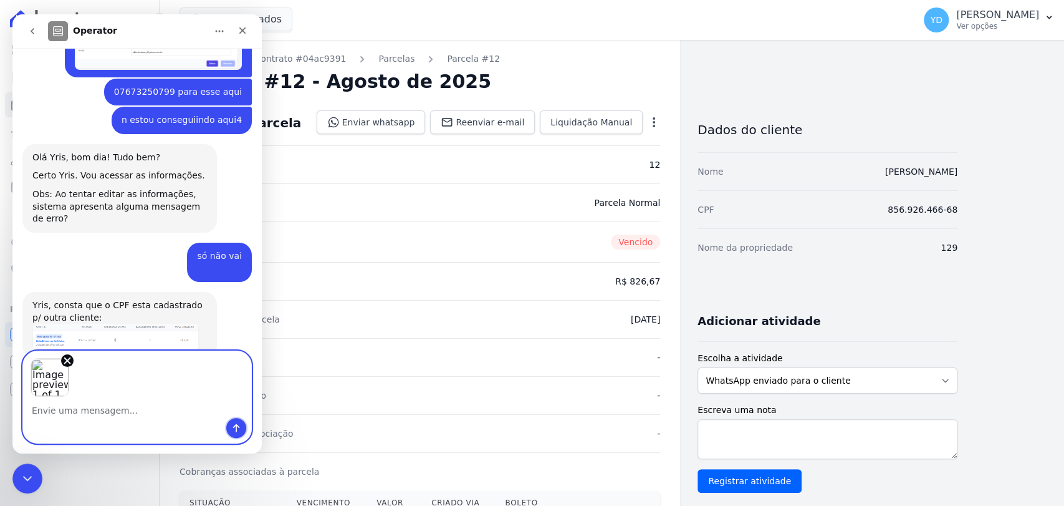
drag, startPoint x: 234, startPoint y: 424, endPoint x: 373, endPoint y: 403, distance: 140.6
click at [234, 424] on icon "Enviar mensagem…" at bounding box center [236, 428] width 10 height 10
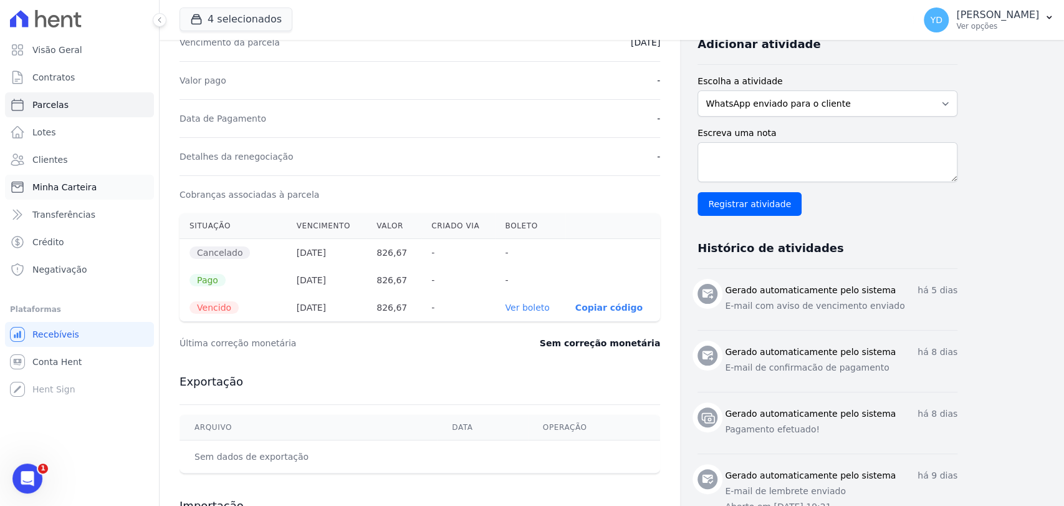
scroll to position [10905, 0]
click at [19, 480] on icon "Abrir mensagem da Intercom" at bounding box center [26, 476] width 21 height 21
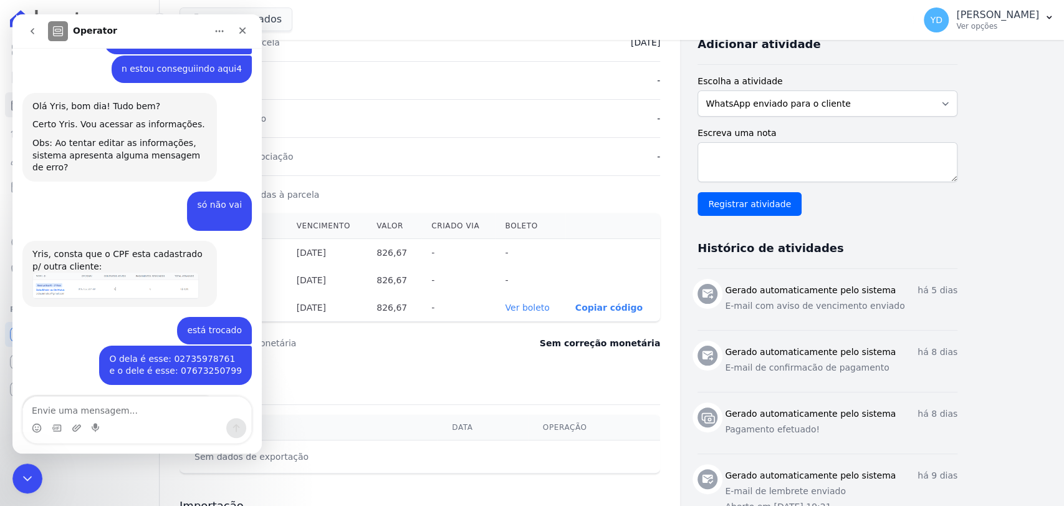
click at [150, 407] on textarea "Envie uma mensagem..." at bounding box center [137, 407] width 228 height 21
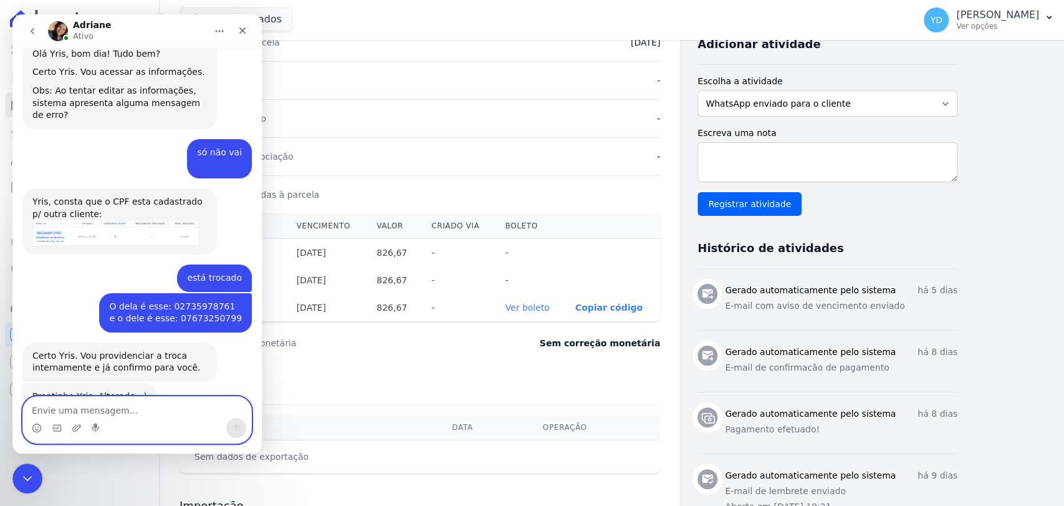
scroll to position [11010, 0]
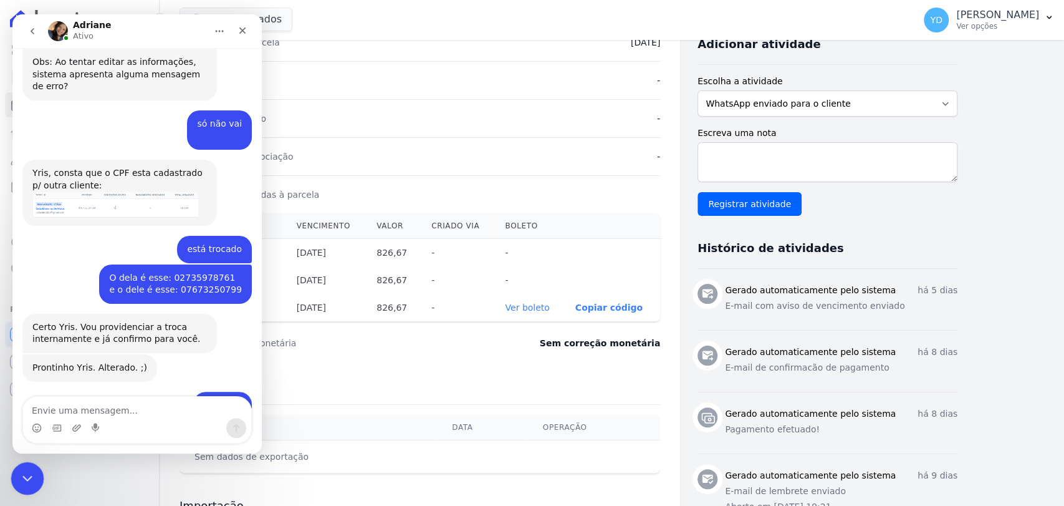
click at [29, 468] on div "Fechar mensagem da Intercom" at bounding box center [26, 476] width 30 height 30
